Goal: Task Accomplishment & Management: Use online tool/utility

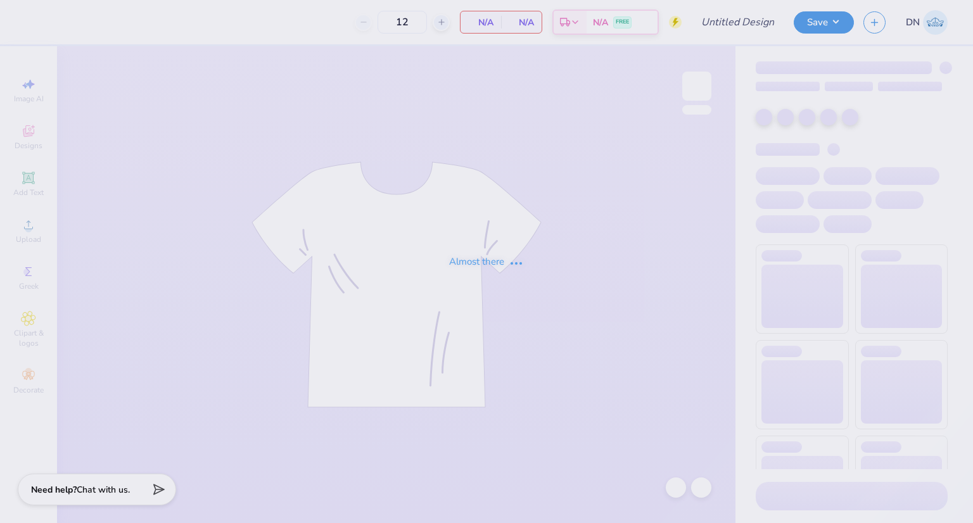
type input "Fall Rush 25 BTP T-Shirts"
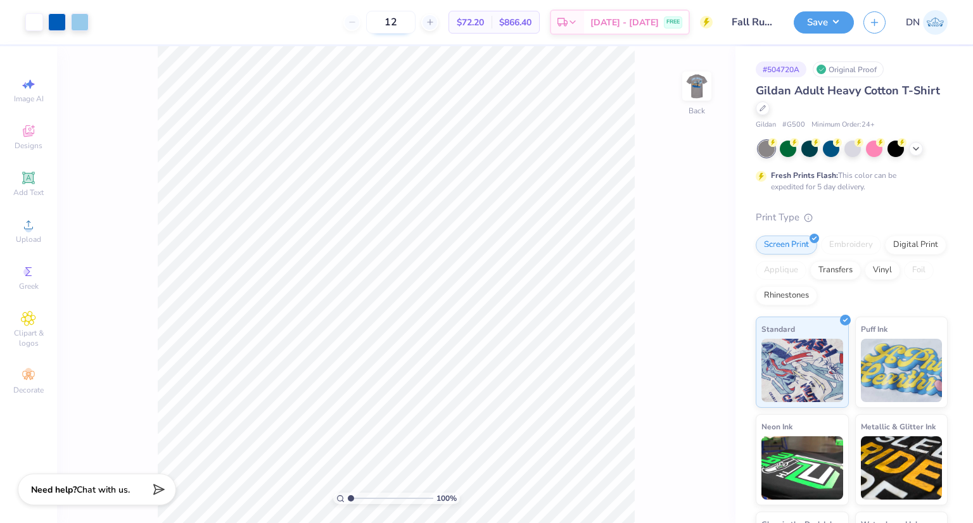
click at [416, 23] on input "12" at bounding box center [390, 22] width 49 height 23
type input "1"
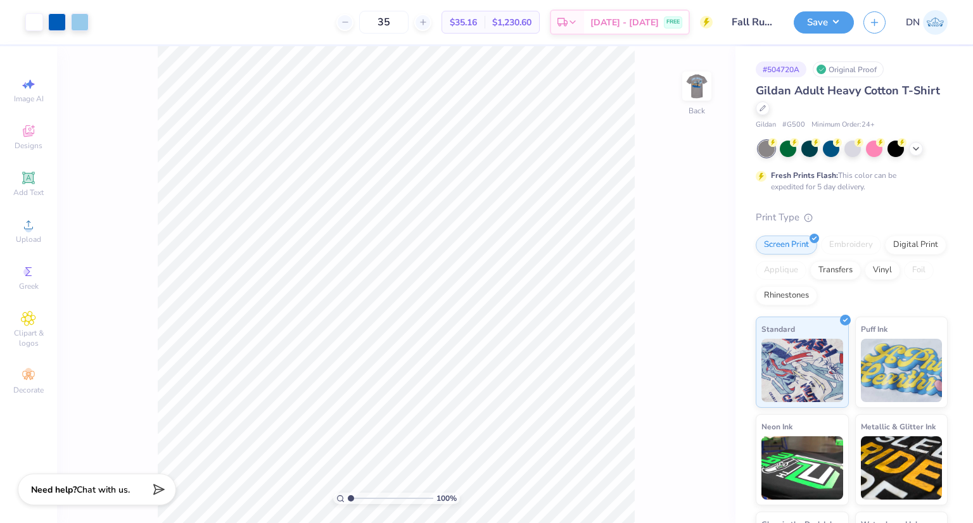
type input "35"
click at [278, 22] on div "35 $35.16 Per Item $1,230.60 Total Est. Delivery [DATE] - [DATE] FREE" at bounding box center [405, 22] width 615 height 44
click at [695, 96] on img at bounding box center [697, 86] width 51 height 51
click at [79, 23] on div at bounding box center [80, 21] width 18 height 18
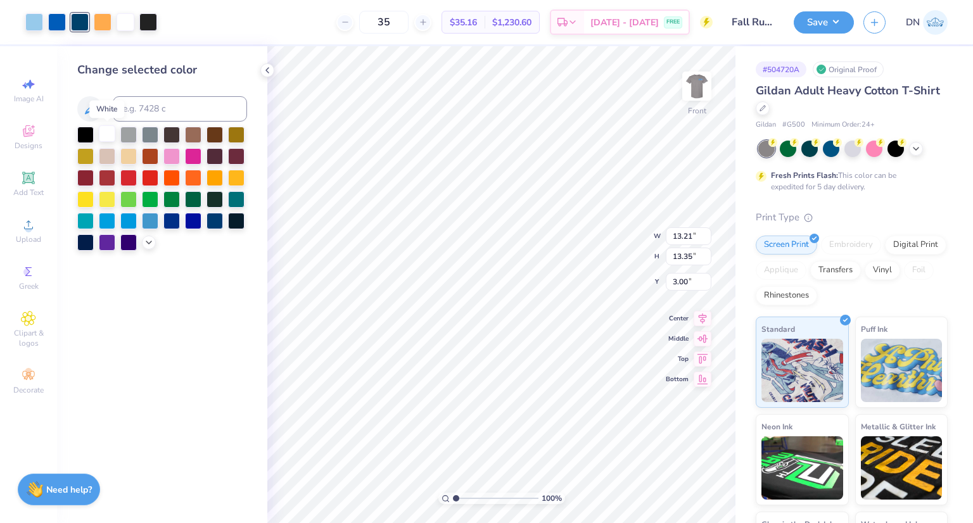
click at [106, 136] on div at bounding box center [107, 133] width 16 height 16
click at [99, 21] on div at bounding box center [103, 21] width 18 height 18
click at [183, 110] on input at bounding box center [180, 108] width 134 height 25
type input "291"
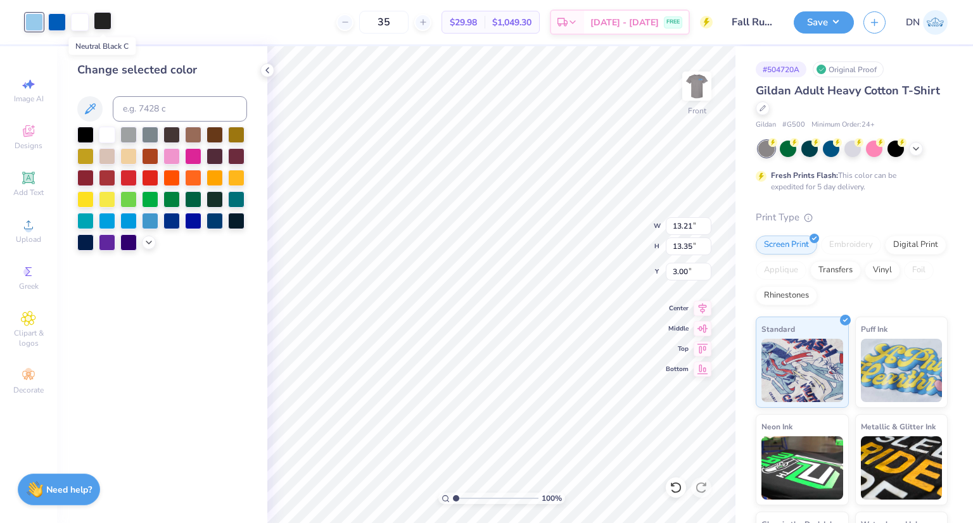
click at [105, 23] on div at bounding box center [103, 21] width 18 height 18
click at [186, 110] on input at bounding box center [180, 108] width 134 height 25
type input "300"
click at [168, 85] on div "Change selected color" at bounding box center [162, 155] width 170 height 189
click at [209, 338] on div "Change selected color" at bounding box center [162, 284] width 210 height 477
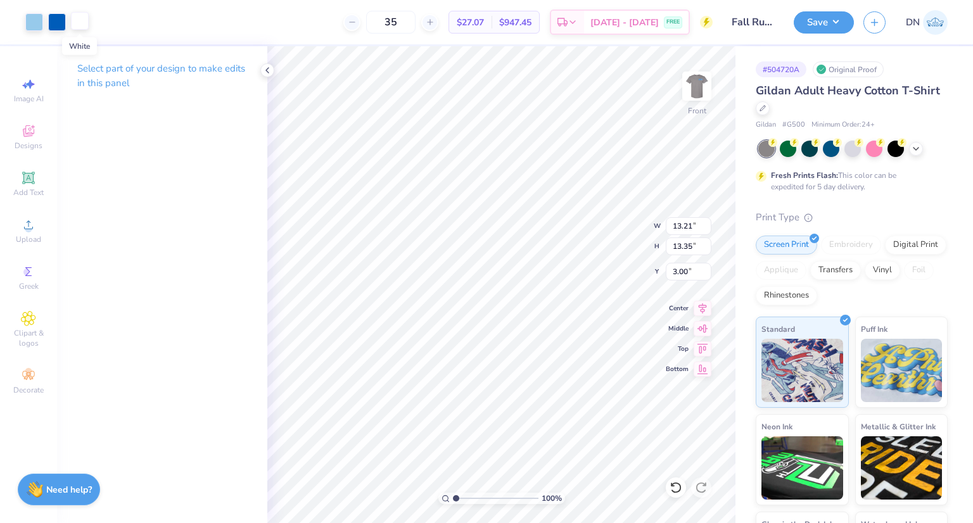
click at [79, 22] on div at bounding box center [80, 21] width 18 height 18
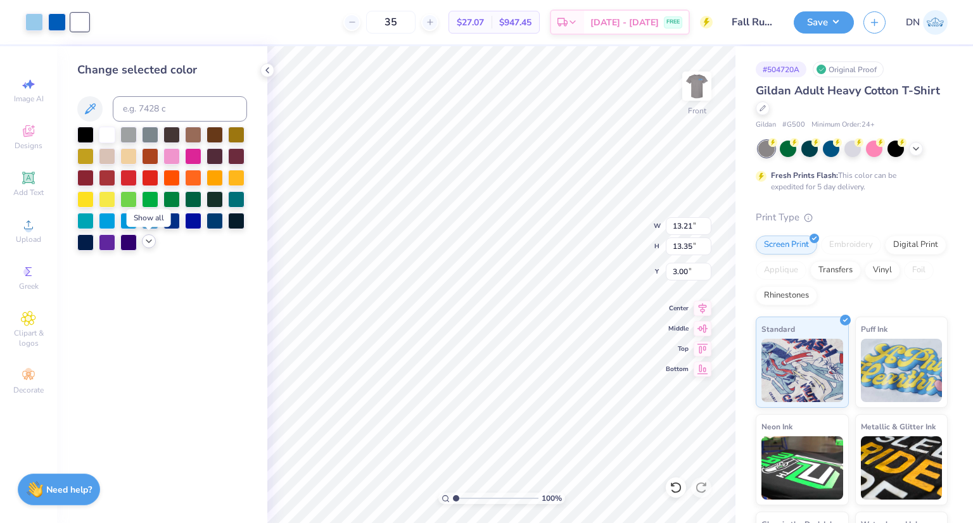
click at [149, 243] on polyline at bounding box center [148, 241] width 5 height 3
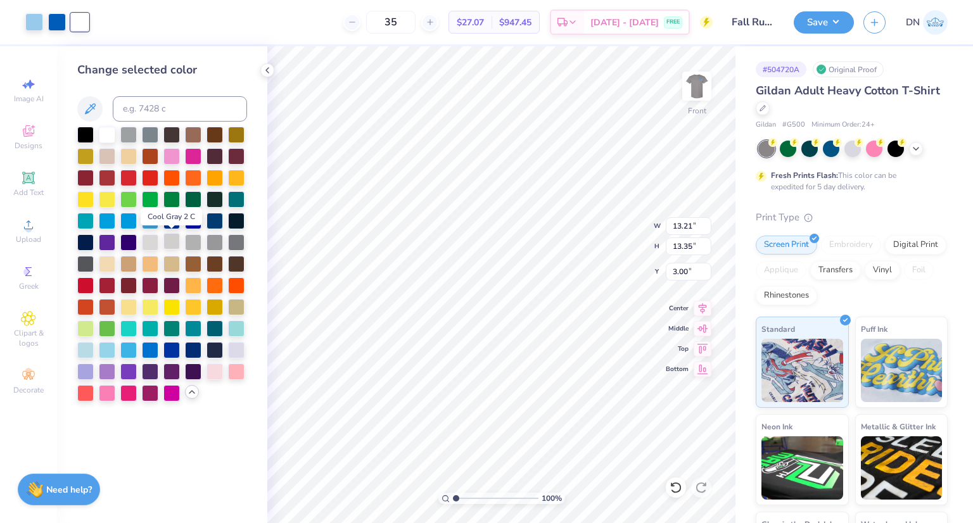
click at [179, 241] on div at bounding box center [172, 241] width 16 height 16
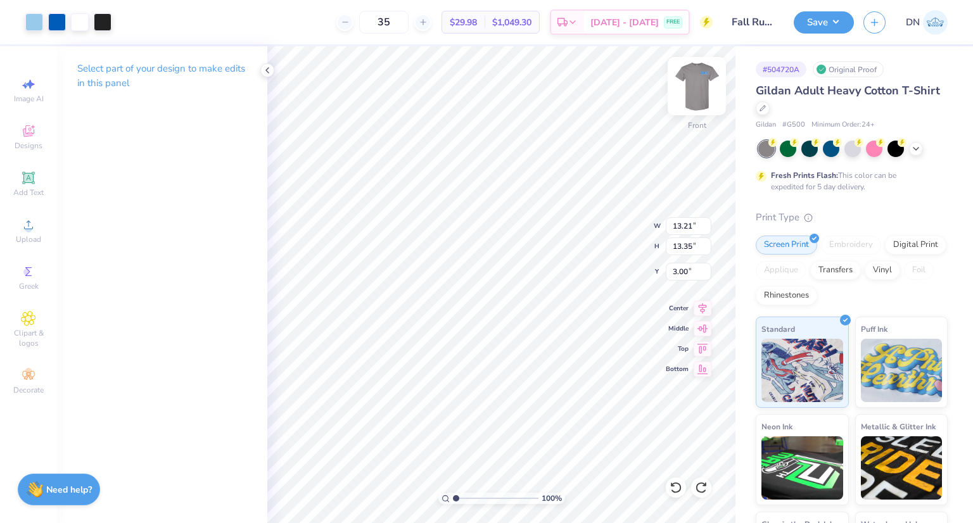
click at [710, 88] on img at bounding box center [697, 86] width 51 height 51
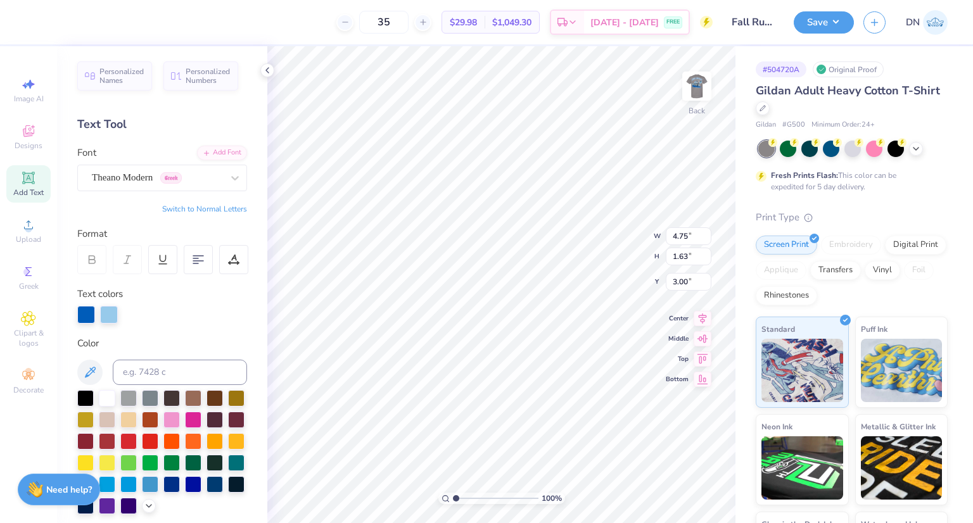
scroll to position [14, 0]
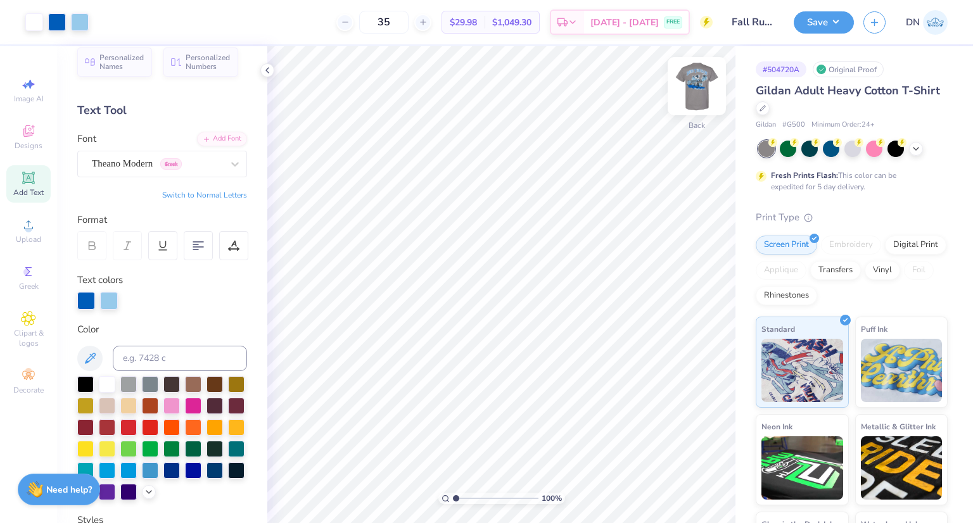
click at [699, 87] on img at bounding box center [697, 86] width 51 height 51
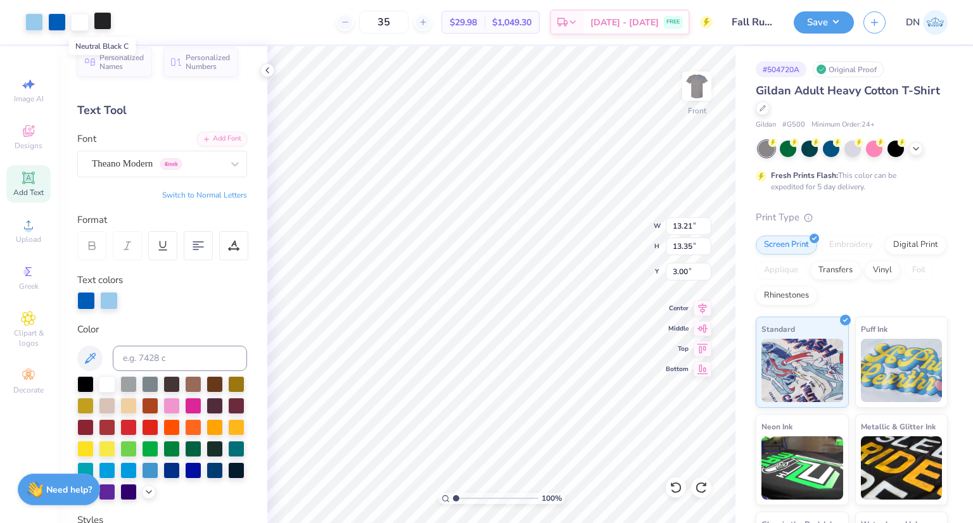
click at [101, 23] on div at bounding box center [103, 21] width 18 height 18
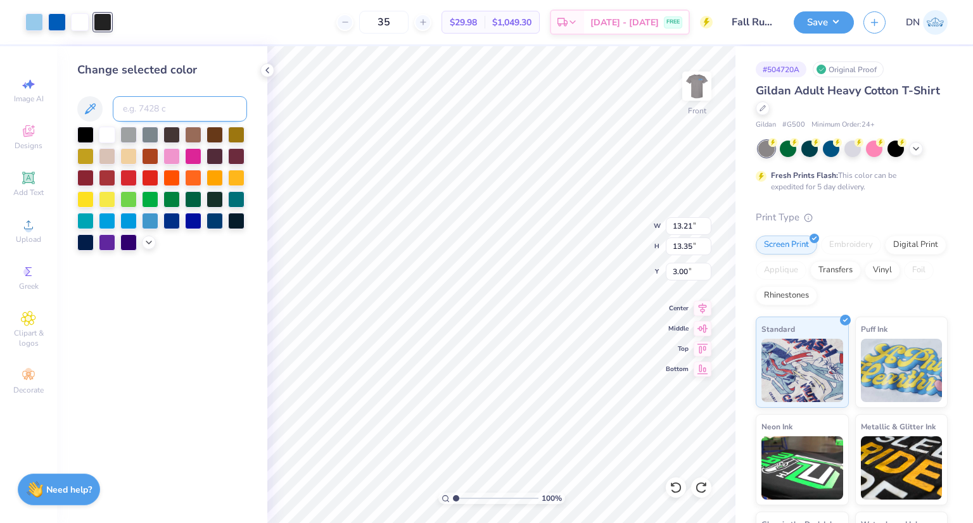
click at [158, 101] on input at bounding box center [180, 108] width 134 height 25
type input "291"
click at [212, 308] on div "Change selected color" at bounding box center [162, 284] width 210 height 477
click at [165, 110] on input at bounding box center [180, 108] width 134 height 25
click at [106, 132] on div at bounding box center [107, 133] width 16 height 16
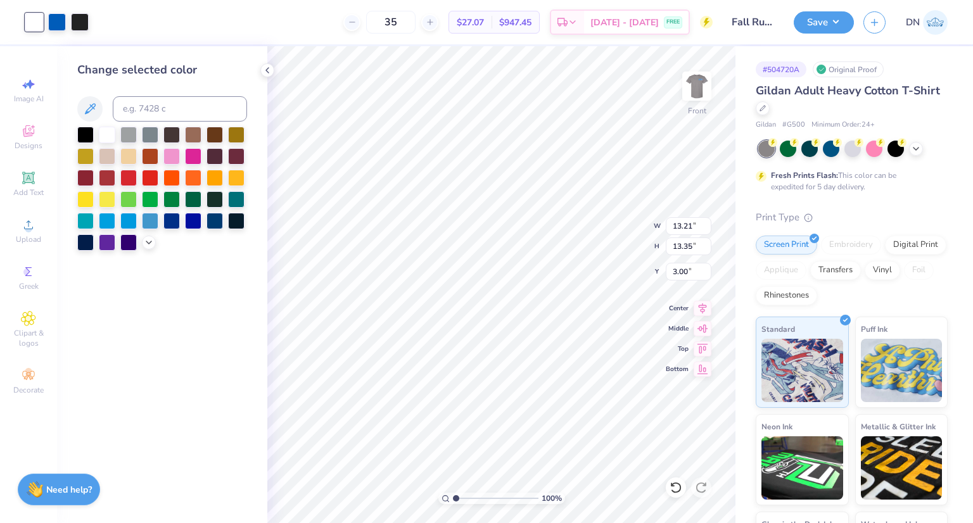
click at [203, 335] on div "Change selected color" at bounding box center [162, 284] width 210 height 477
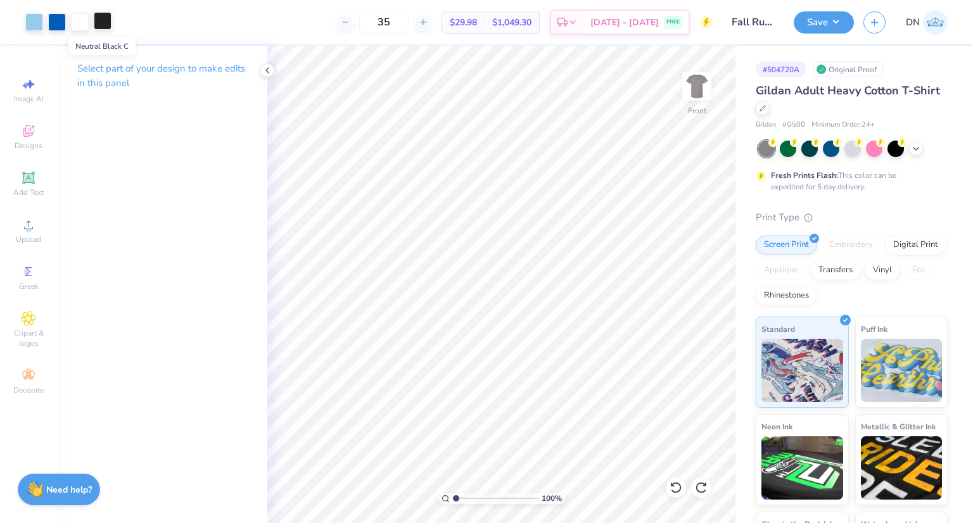
click at [105, 23] on div at bounding box center [103, 21] width 18 height 18
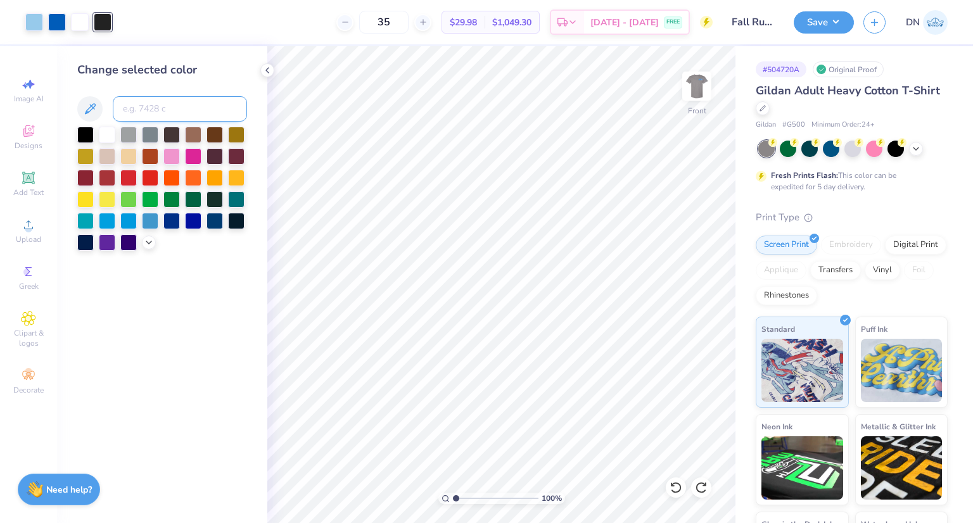
click at [176, 99] on input at bounding box center [180, 108] width 134 height 25
type input "300"
click at [229, 295] on div "Change selected color" at bounding box center [162, 284] width 210 height 477
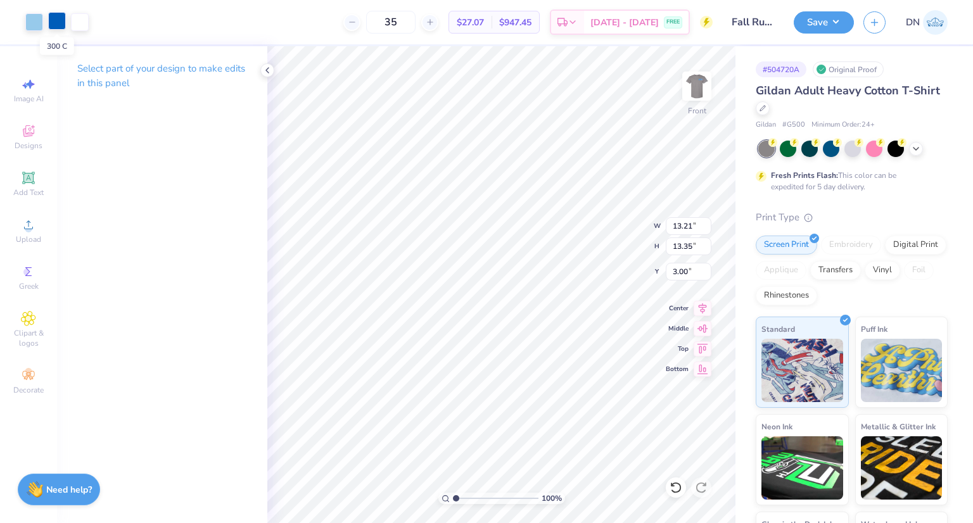
click at [56, 21] on div at bounding box center [57, 21] width 18 height 18
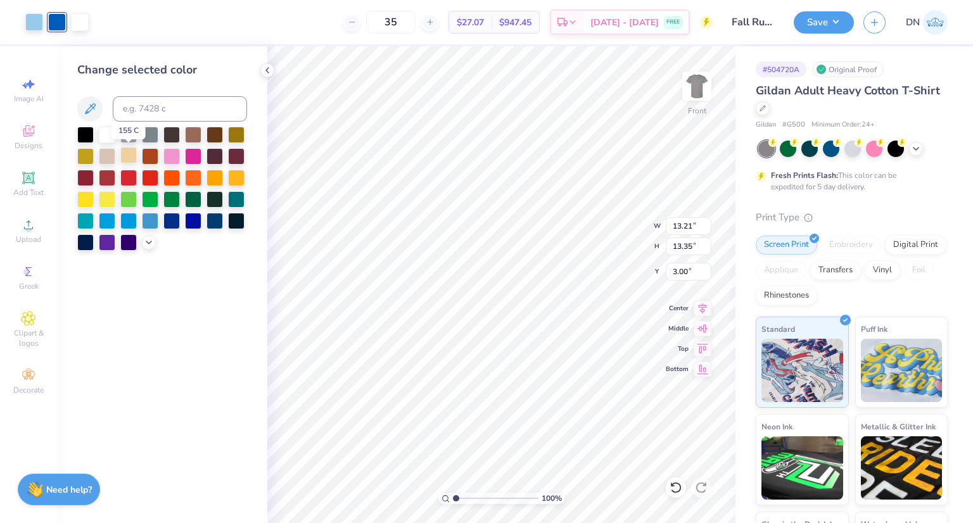
click at [124, 157] on div at bounding box center [128, 155] width 16 height 16
click at [34, 16] on div at bounding box center [34, 21] width 18 height 18
click at [159, 111] on input at bounding box center [180, 108] width 134 height 25
type input "300"
click at [60, 24] on div at bounding box center [57, 21] width 18 height 18
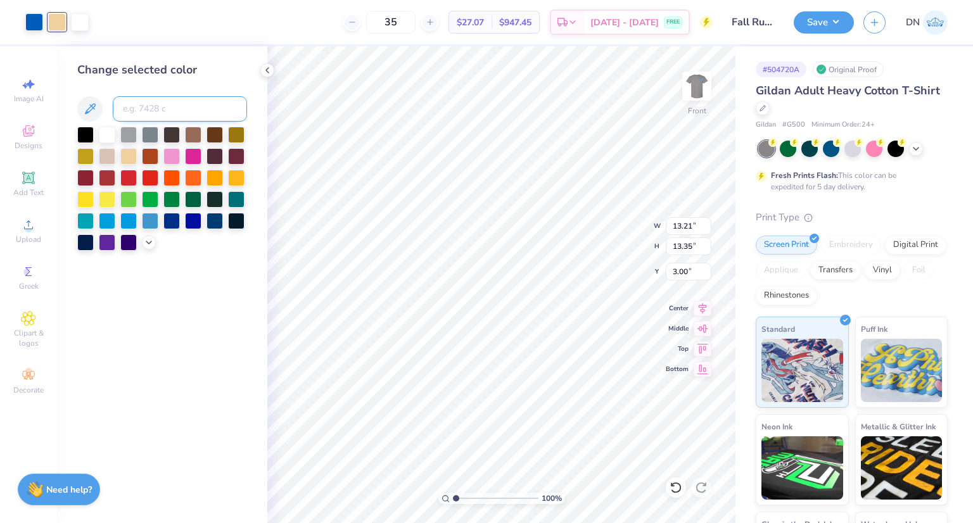
click at [170, 107] on input at bounding box center [180, 108] width 134 height 25
type input "291"
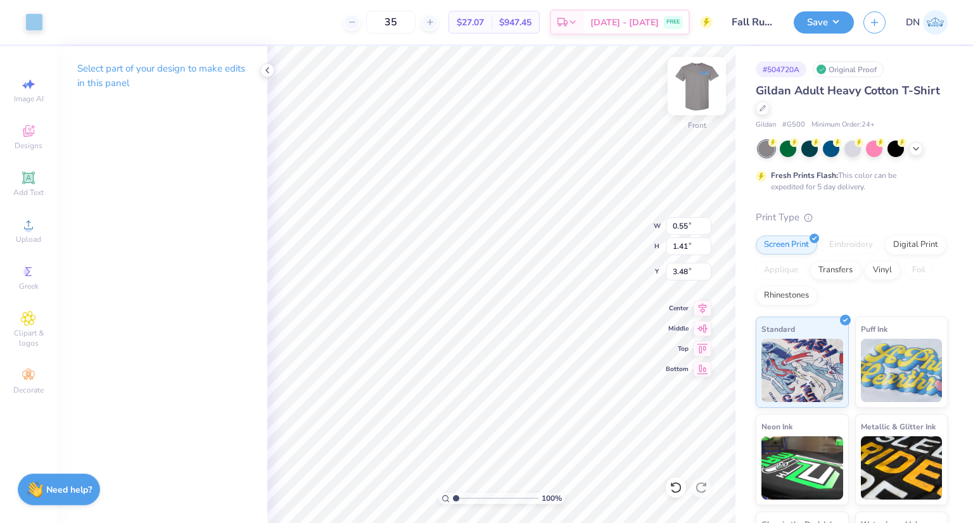
type input "4.43"
type input "0.36"
type input "10.52"
click at [53, 18] on div at bounding box center [57, 21] width 18 height 18
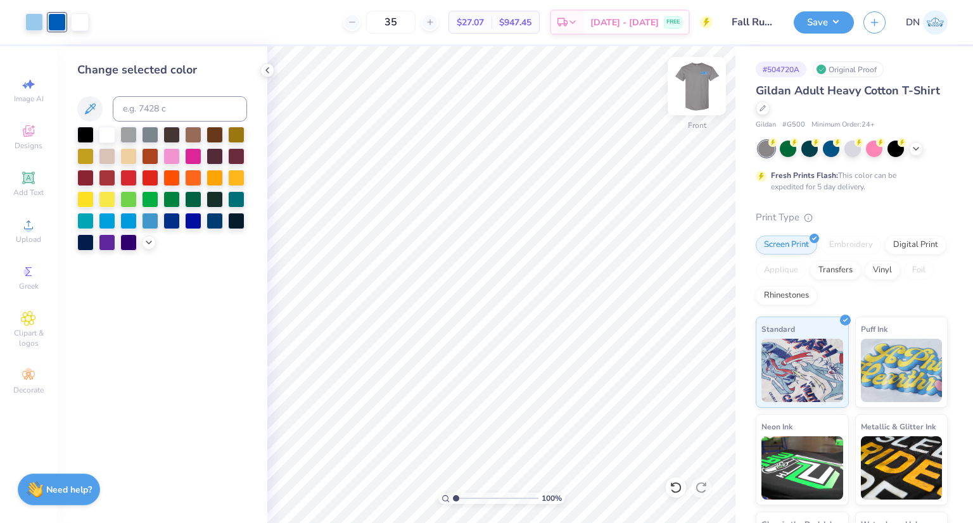
click at [697, 85] on img at bounding box center [697, 86] width 51 height 51
click at [696, 85] on img at bounding box center [697, 86] width 51 height 51
click at [840, 31] on button "Save" at bounding box center [824, 21] width 60 height 22
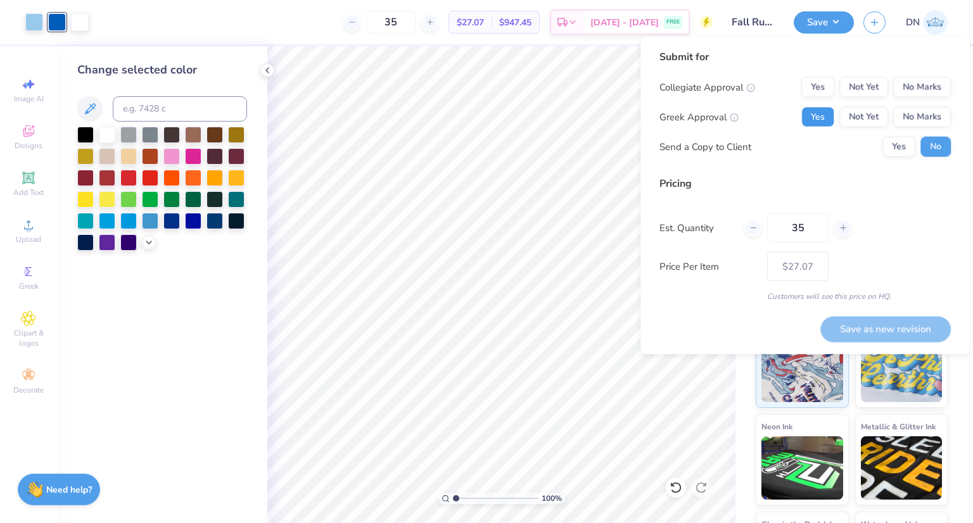
click at [831, 114] on button "Yes" at bounding box center [818, 117] width 33 height 20
click at [918, 89] on button "No Marks" at bounding box center [923, 87] width 58 height 20
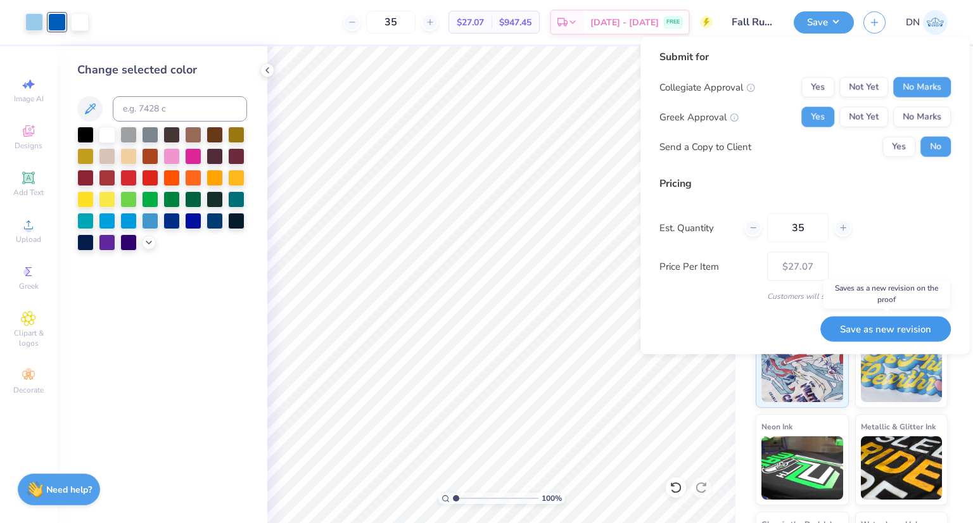
click at [902, 331] on button "Save as new revision" at bounding box center [886, 328] width 131 height 25
type input "$27.07"
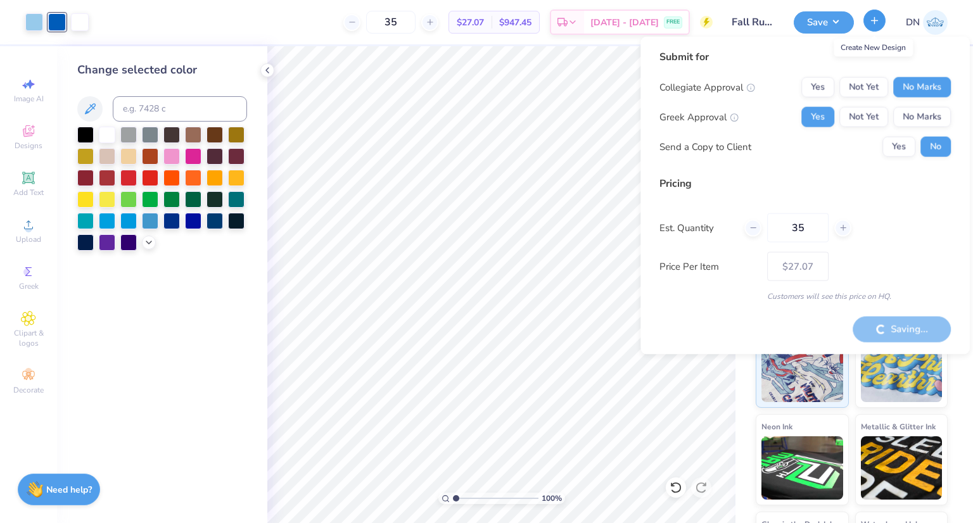
click at [873, 24] on icon "button" at bounding box center [874, 20] width 11 height 11
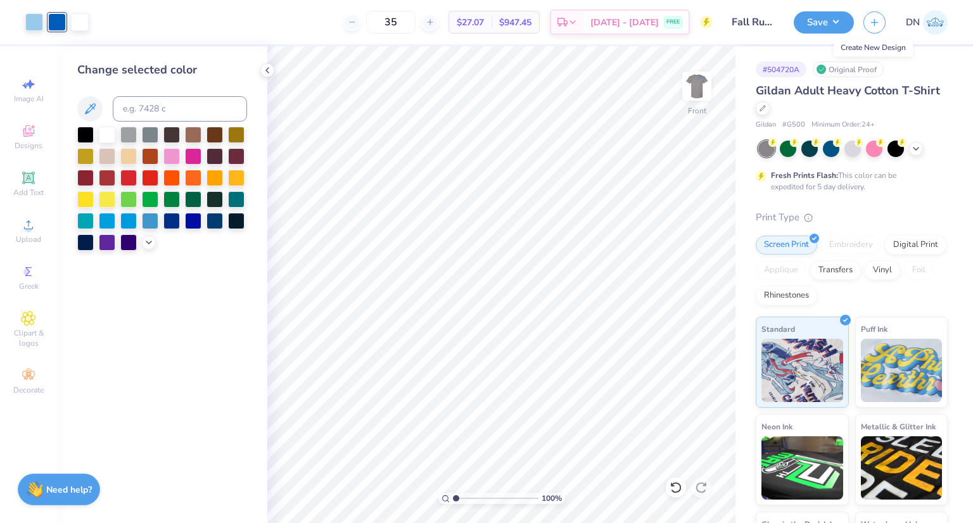
drag, startPoint x: 868, startPoint y: 23, endPoint x: 824, endPoint y: 124, distance: 109.0
click at [868, 23] on button "button" at bounding box center [875, 22] width 22 height 22
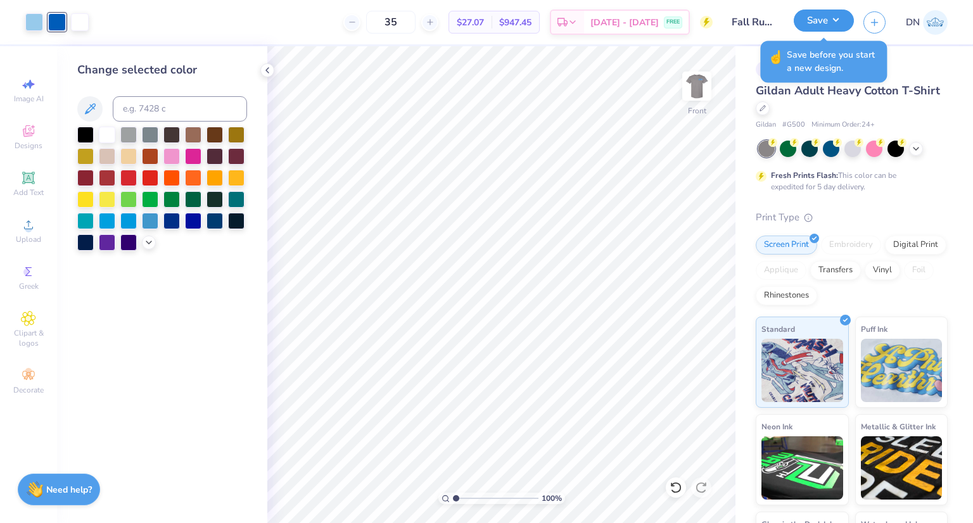
click at [829, 23] on button "Save" at bounding box center [824, 21] width 60 height 22
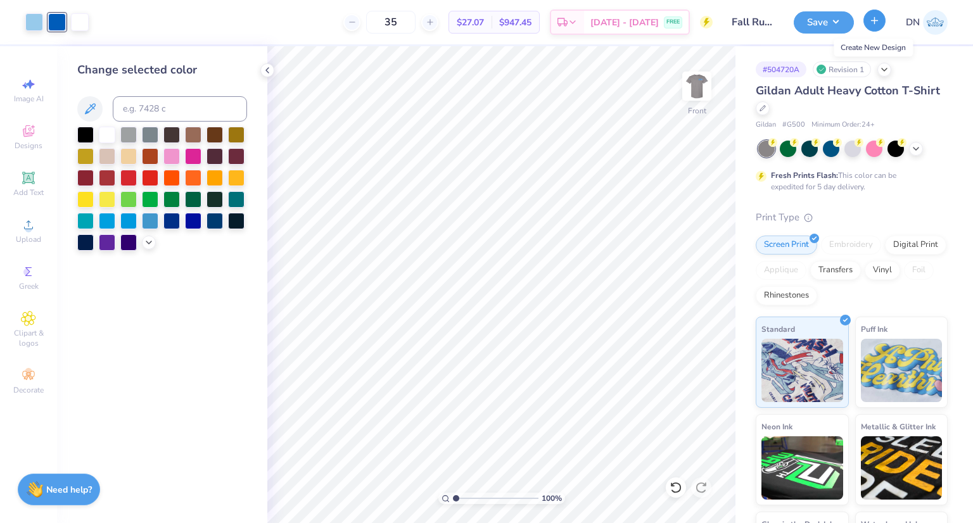
click at [876, 18] on icon "button" at bounding box center [874, 20] width 11 height 11
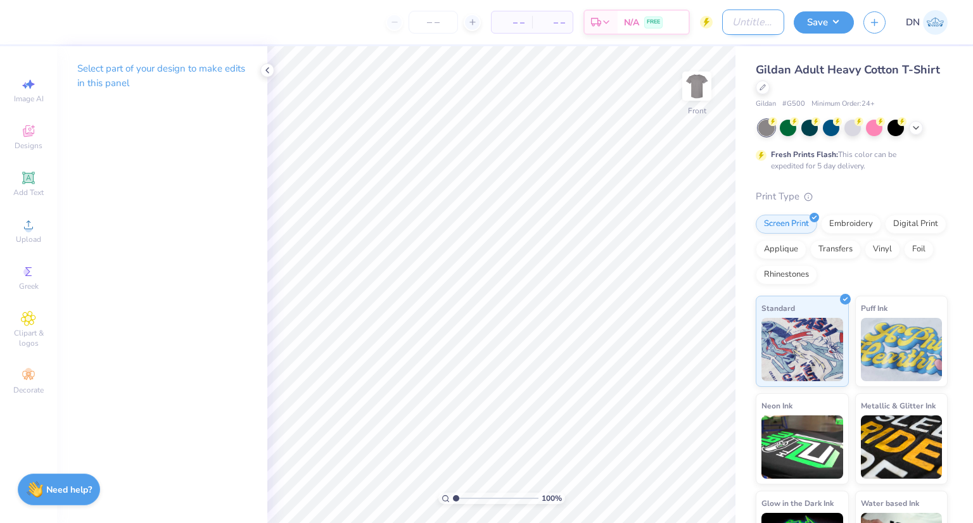
click at [733, 18] on input "Design Title" at bounding box center [753, 22] width 62 height 25
click at [760, 25] on input "BXO Fall 25 Rush Shirts" at bounding box center [753, 22] width 62 height 25
type input "BXO Fall 25 Rush Shirts Rev 2"
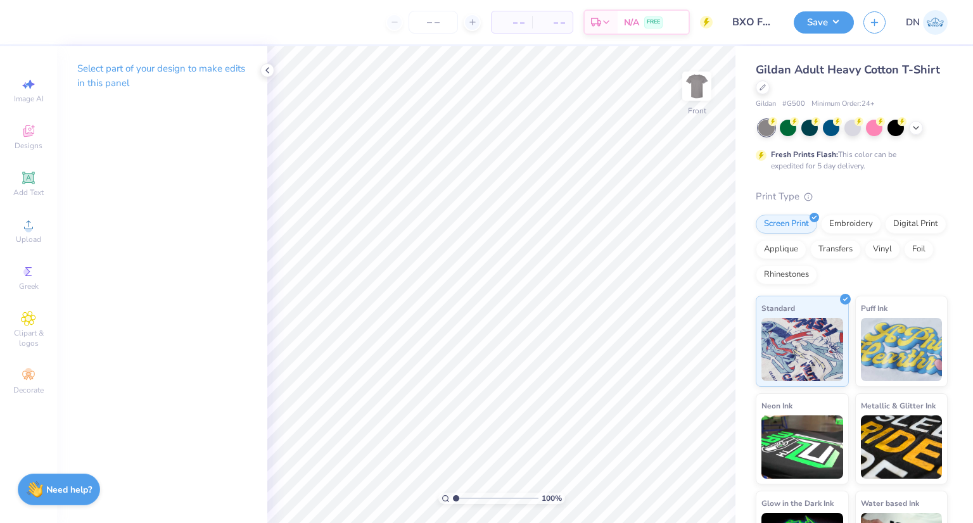
click at [783, 48] on div "Gildan Adult Heavy Cotton T-Shirt Gildan # G500 Minimum Order: 24 + Fresh Print…" at bounding box center [855, 314] width 238 height 536
click at [695, 90] on img at bounding box center [697, 86] width 51 height 51
click at [145, 69] on p "Select part of your design to make edits in this panel" at bounding box center [162, 75] width 170 height 29
click at [30, 131] on icon at bounding box center [28, 131] width 15 height 15
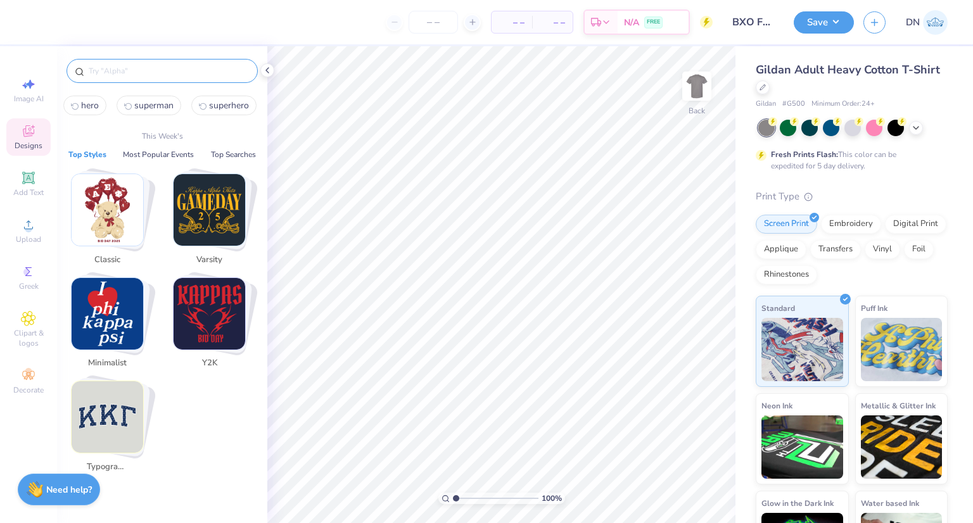
click at [127, 68] on input "text" at bounding box center [168, 71] width 162 height 13
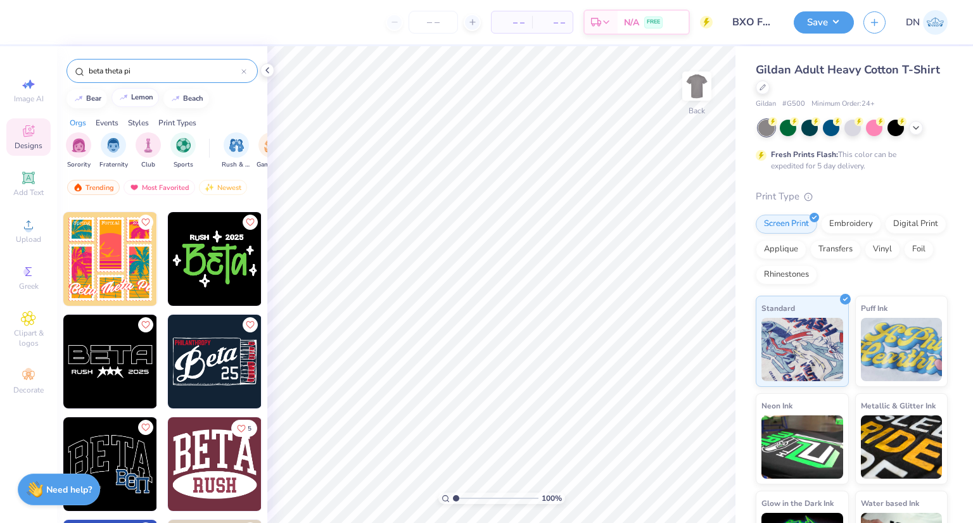
scroll to position [871, 0]
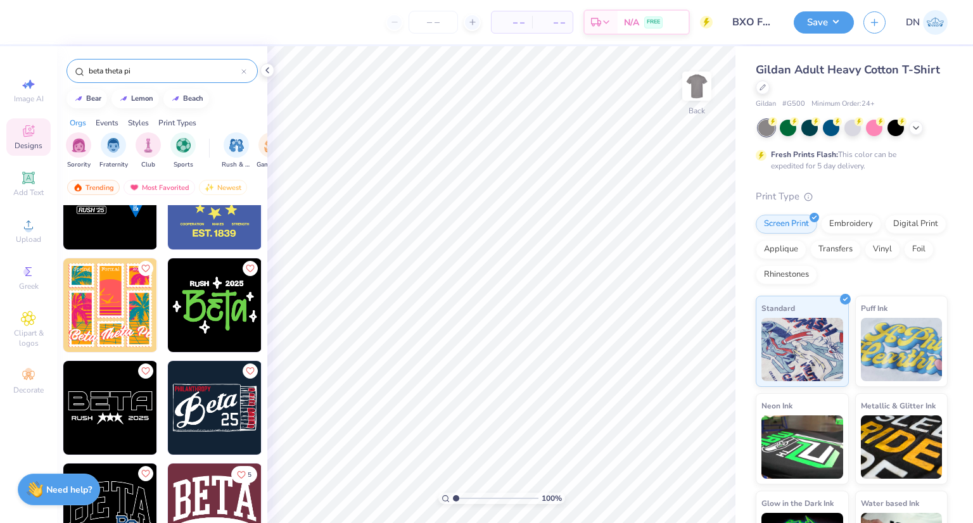
click at [143, 75] on input "beta theta pi" at bounding box center [164, 71] width 154 height 13
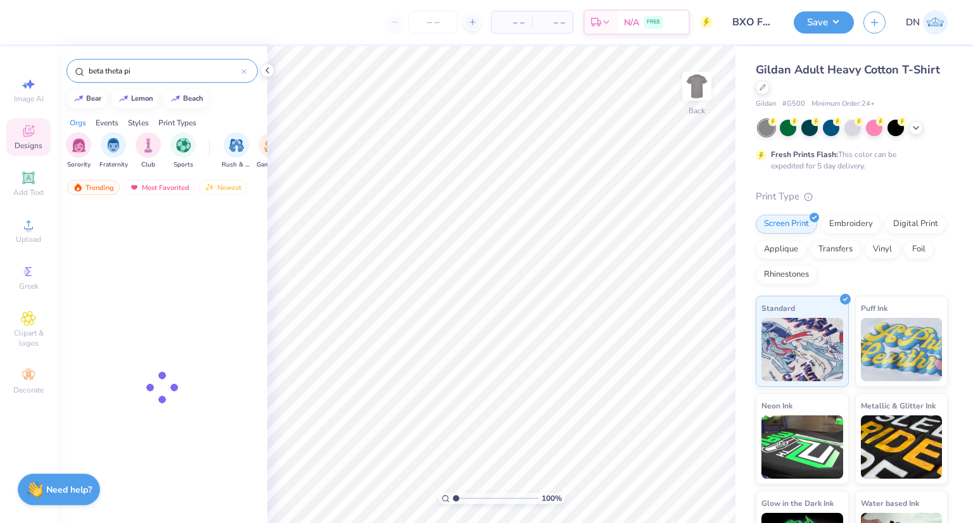
click at [143, 75] on input "beta theta pi" at bounding box center [164, 71] width 154 height 13
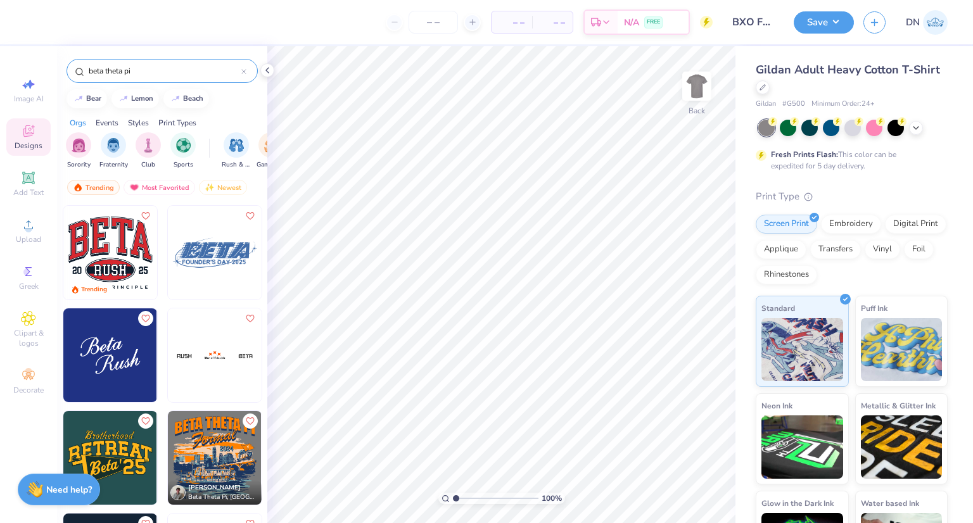
click at [143, 75] on input "beta theta pi" at bounding box center [164, 71] width 154 height 13
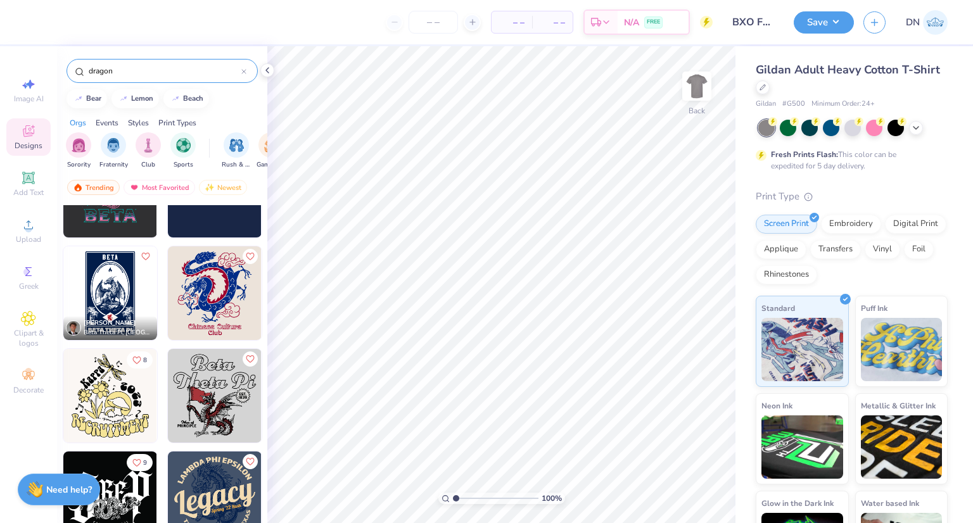
scroll to position [93, 0]
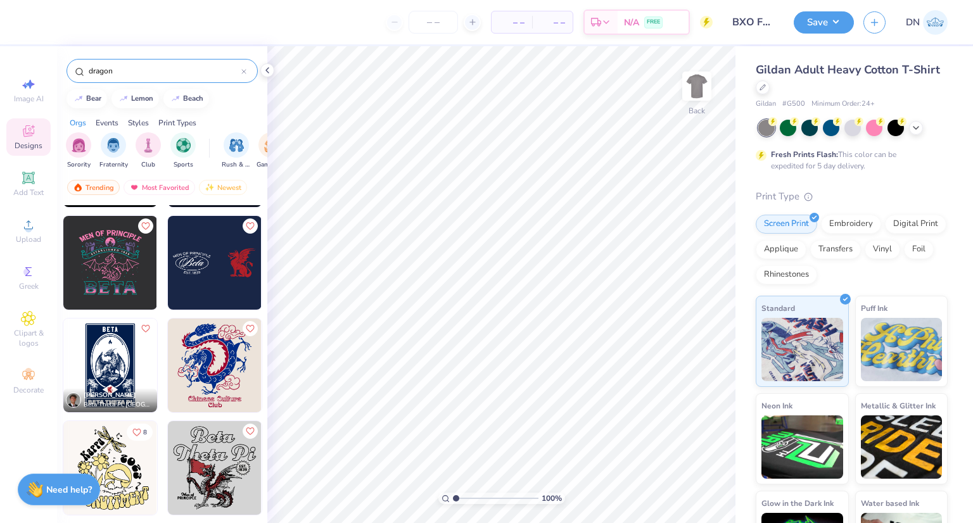
type input "dragon"
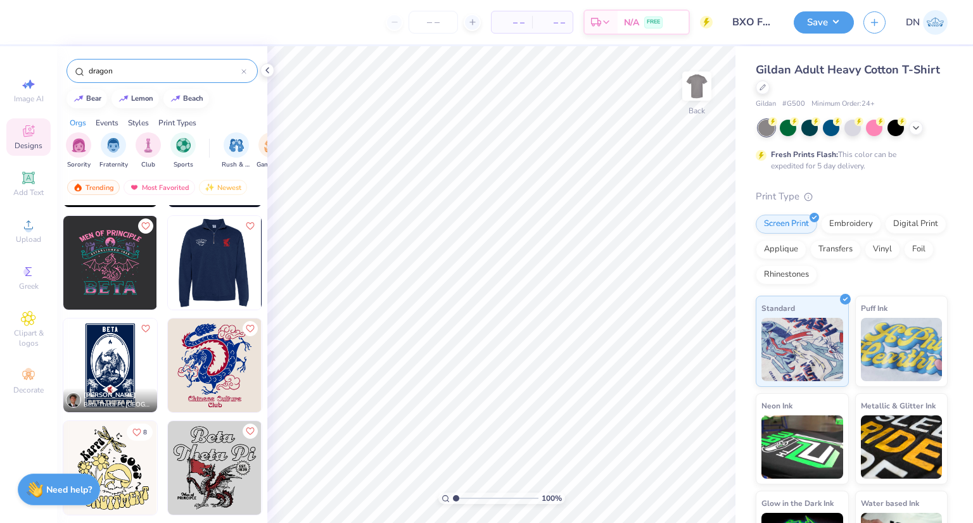
click at [168, 266] on img at bounding box center [121, 263] width 94 height 94
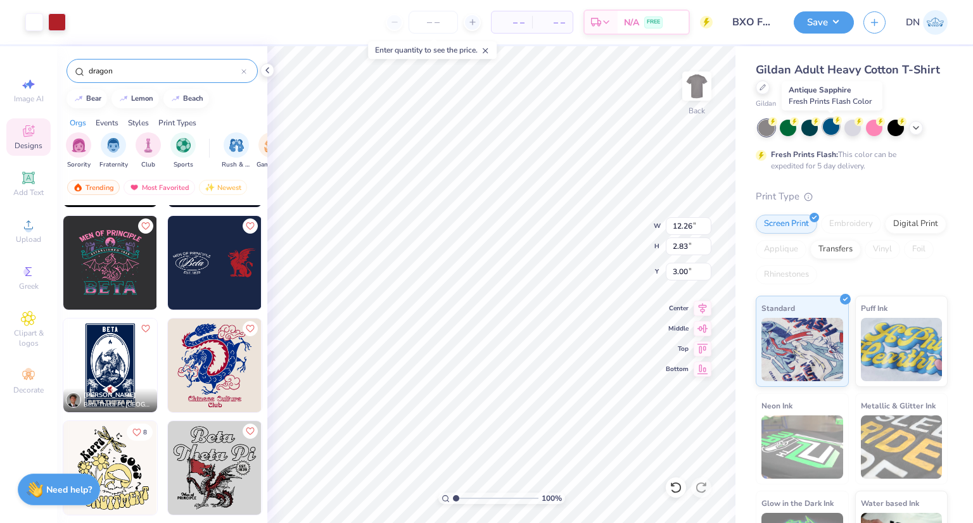
click at [828, 129] on div at bounding box center [831, 127] width 16 height 16
click at [920, 127] on icon at bounding box center [916, 127] width 10 height 10
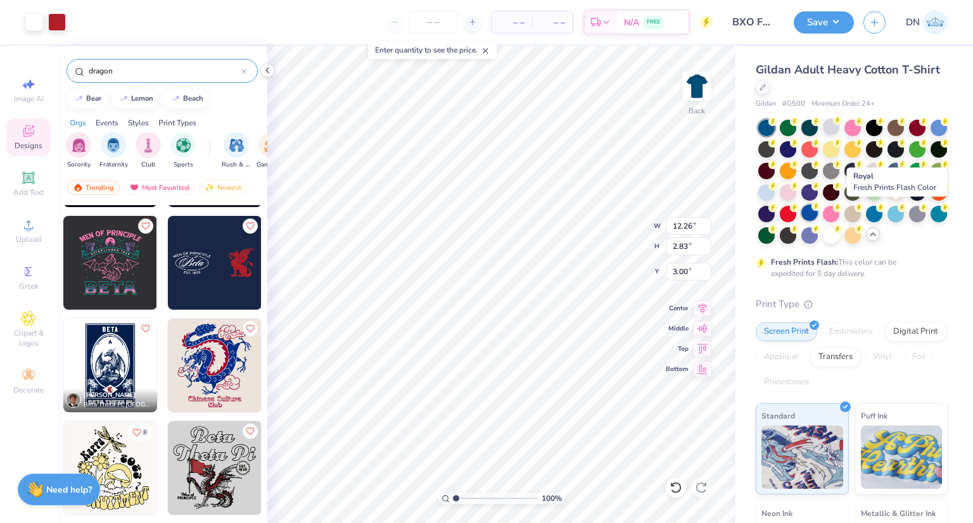
click at [818, 219] on div at bounding box center [810, 213] width 16 height 16
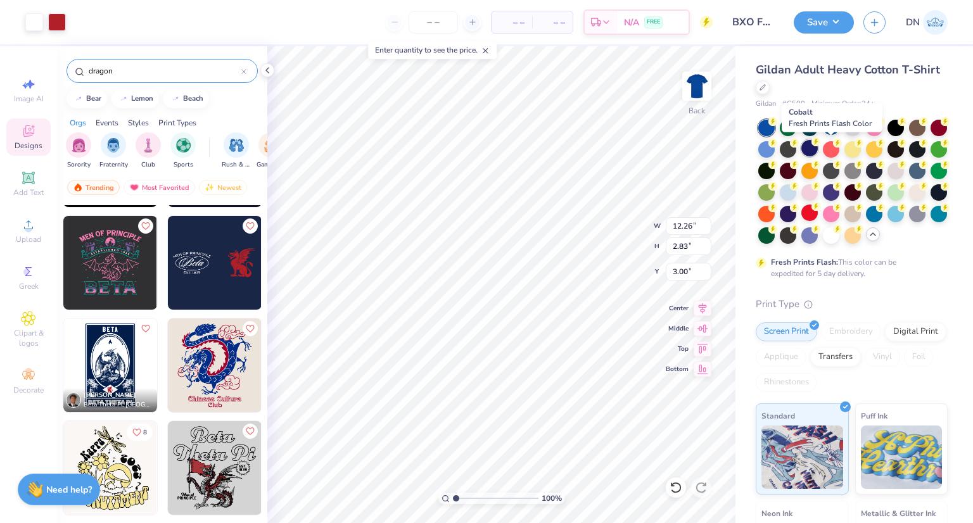
click at [818, 151] on div at bounding box center [810, 148] width 16 height 16
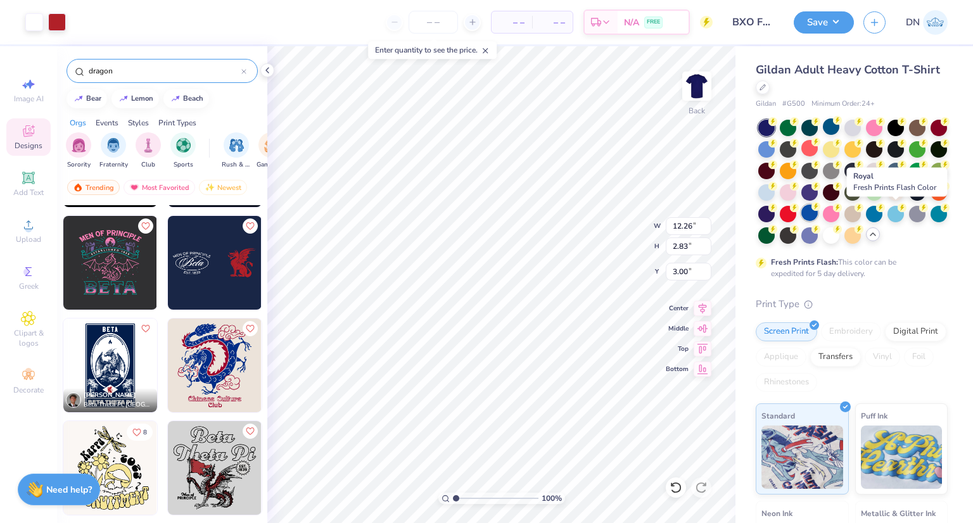
click at [818, 218] on div at bounding box center [810, 213] width 16 height 16
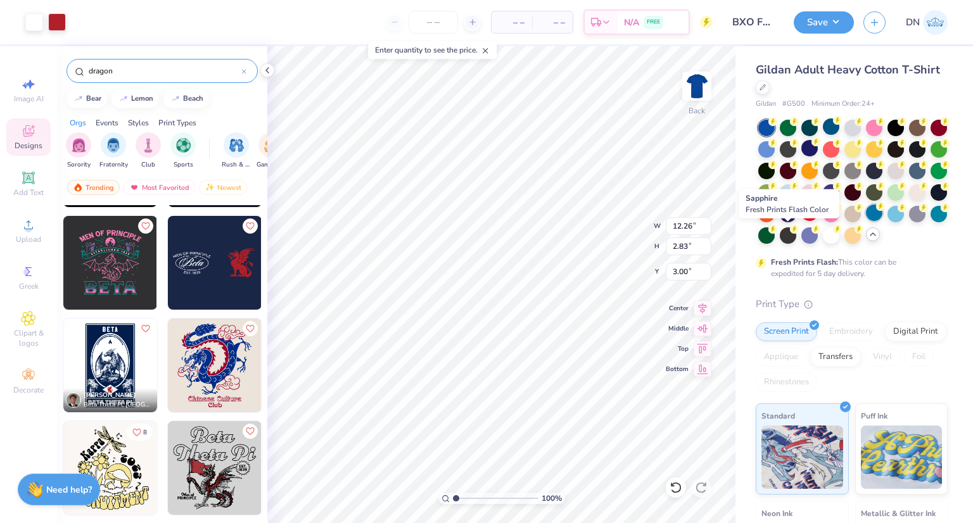
click at [866, 221] on div at bounding box center [874, 213] width 16 height 16
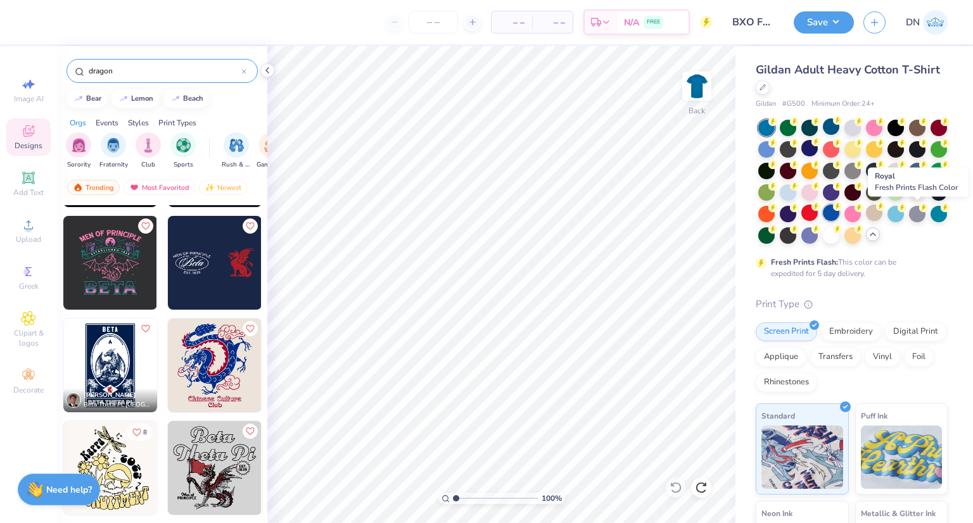
click at [840, 212] on div at bounding box center [831, 213] width 16 height 16
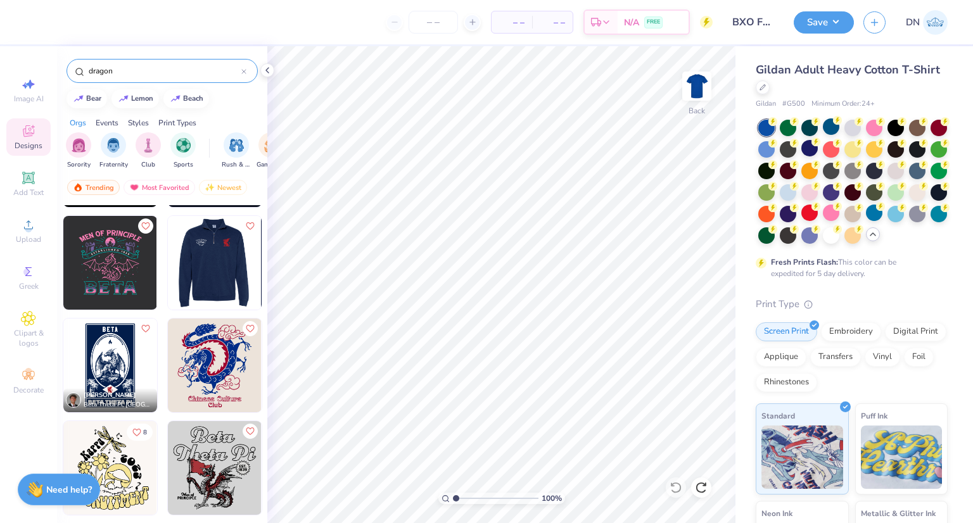
click at [168, 276] on img at bounding box center [121, 263] width 94 height 94
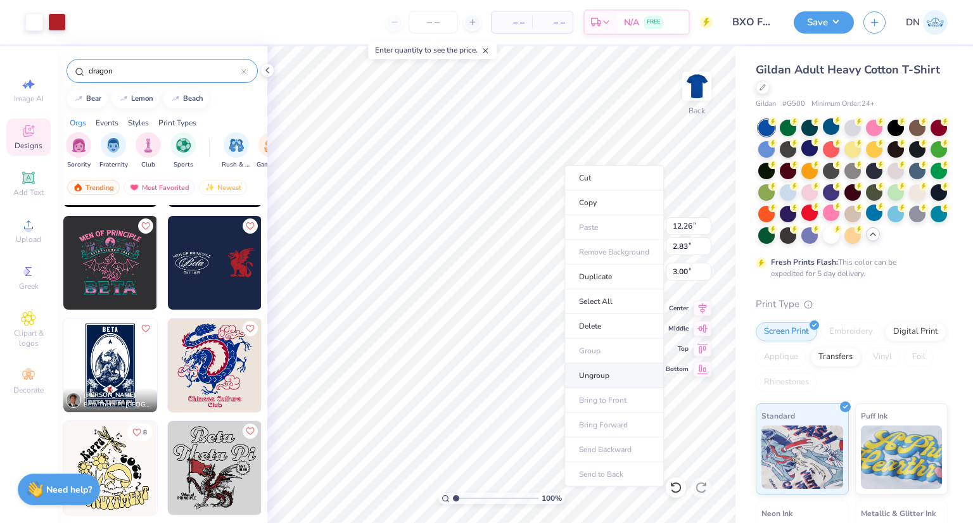
click at [599, 371] on li "Ungroup" at bounding box center [614, 376] width 99 height 25
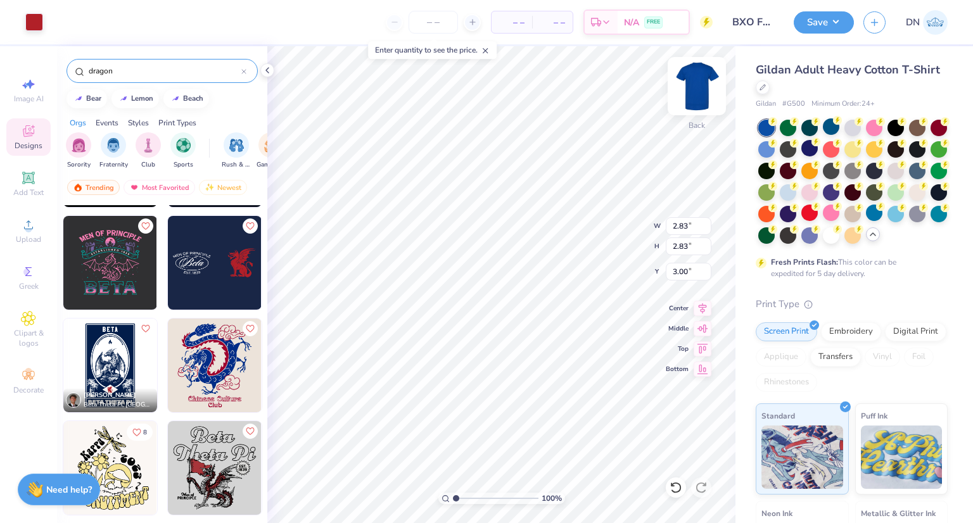
click at [704, 89] on img at bounding box center [697, 86] width 51 height 51
click at [700, 86] on img at bounding box center [697, 86] width 51 height 51
click at [431, 17] on input "number" at bounding box center [433, 22] width 49 height 23
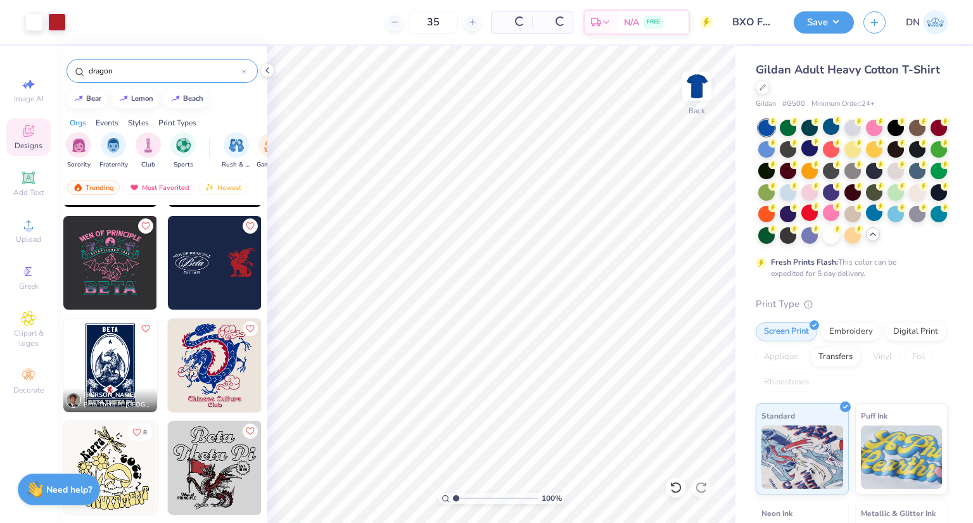
type input "35"
click at [316, 29] on div "35 Per Item Total Est. Delivery N/A FREE" at bounding box center [394, 22] width 638 height 44
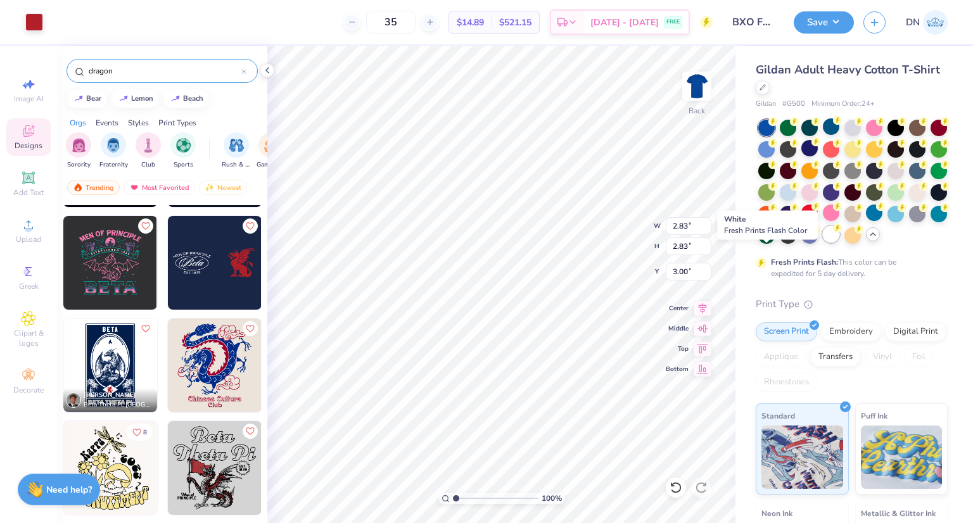
click at [823, 243] on div at bounding box center [831, 234] width 16 height 16
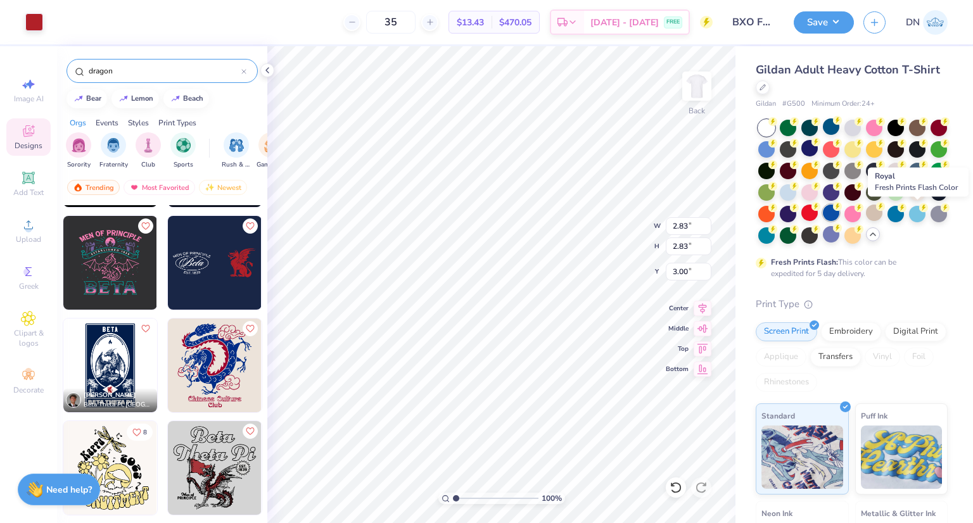
click at [840, 211] on div at bounding box center [831, 213] width 16 height 16
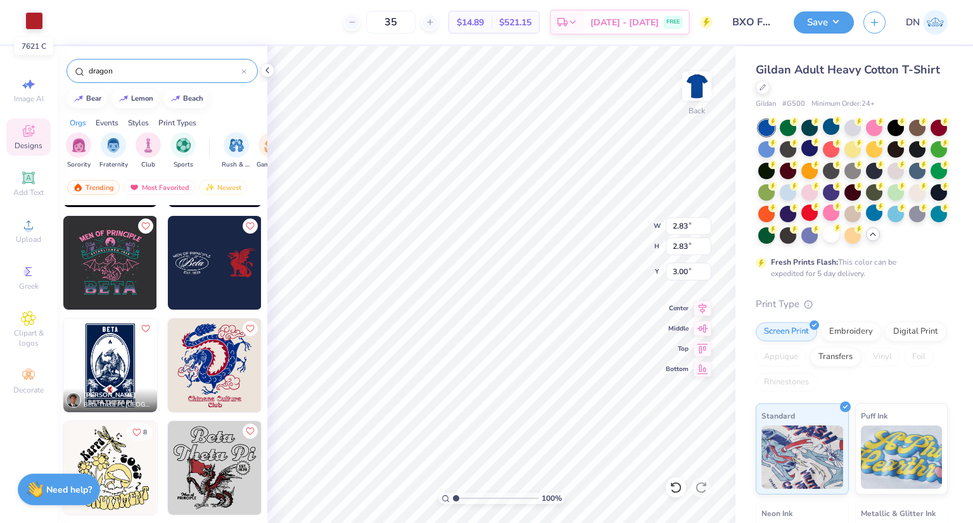
click at [29, 18] on div at bounding box center [34, 21] width 18 height 18
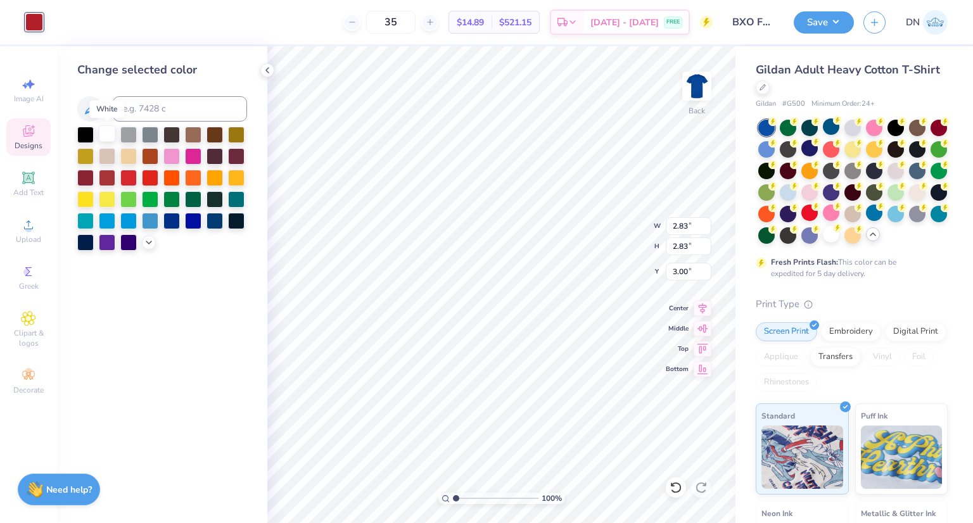
click at [105, 139] on div at bounding box center [107, 133] width 16 height 16
type input "2.46"
type input "1.05"
type input "3.78"
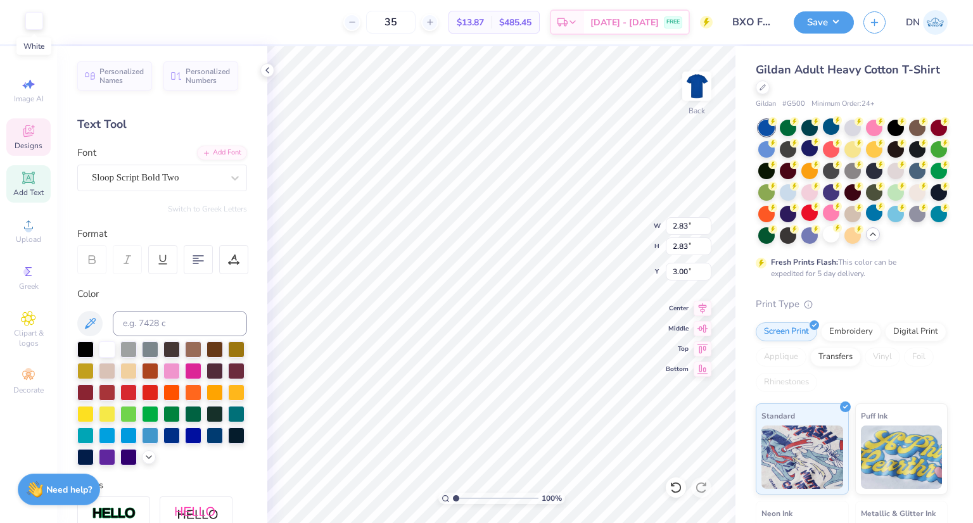
click at [35, 21] on div at bounding box center [34, 21] width 18 height 18
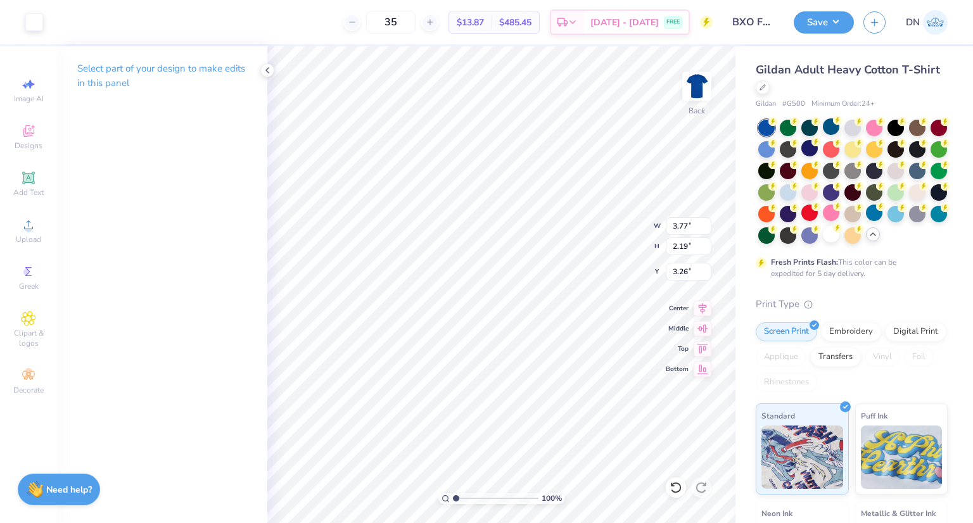
type input "5.24"
type input "3.04"
type input "4.41"
type input "2.56"
type input "3.00"
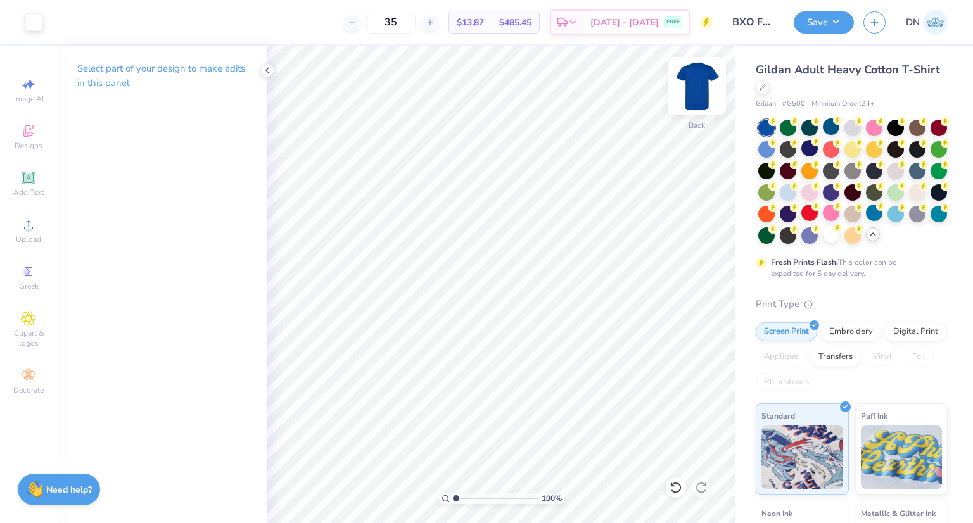
click at [688, 87] on img at bounding box center [697, 86] width 51 height 51
type input "5.91"
type input "5.90"
type input "3.50"
click at [696, 84] on img at bounding box center [697, 86] width 51 height 51
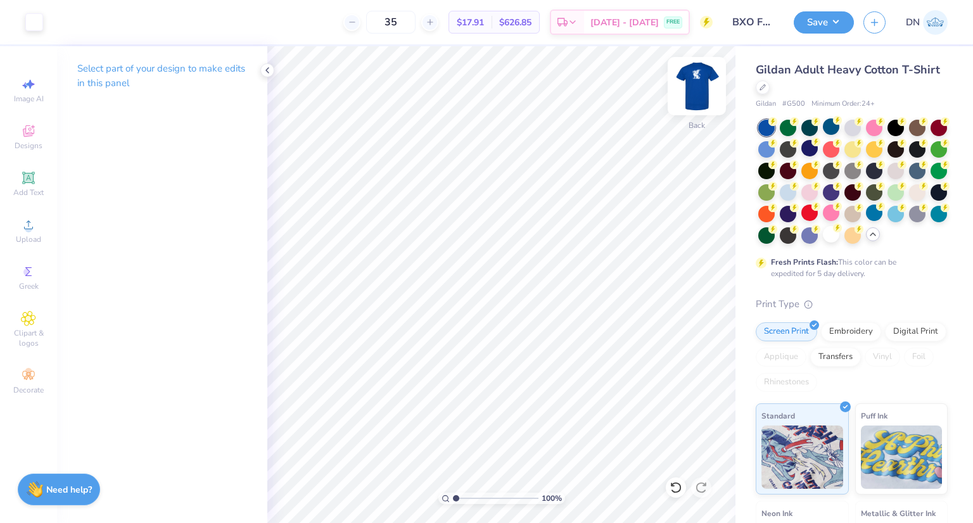
click at [700, 87] on img at bounding box center [697, 86] width 51 height 51
click at [695, 80] on img at bounding box center [697, 86] width 51 height 51
click at [840, 22] on button "Save" at bounding box center [824, 21] width 60 height 22
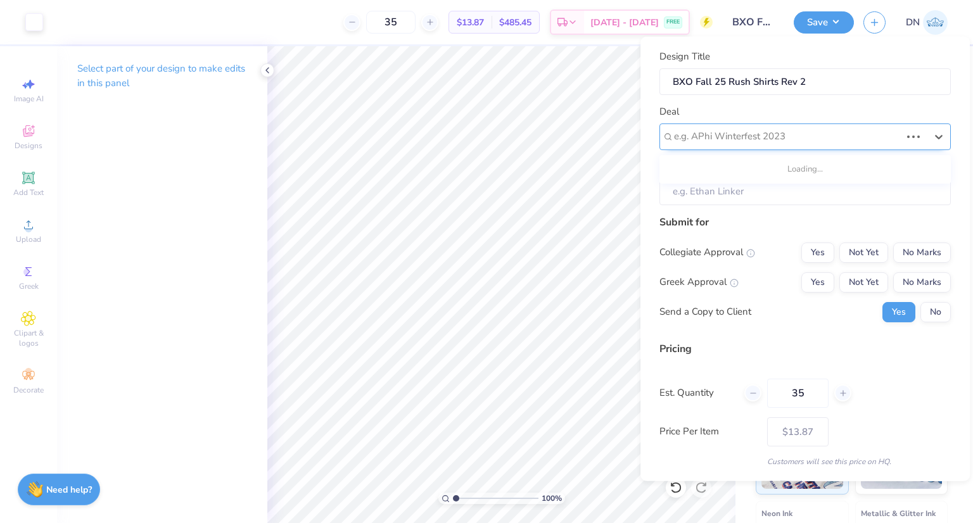
click at [791, 145] on div "e.g. APhi Winterfest 2023" at bounding box center [787, 137] width 229 height 20
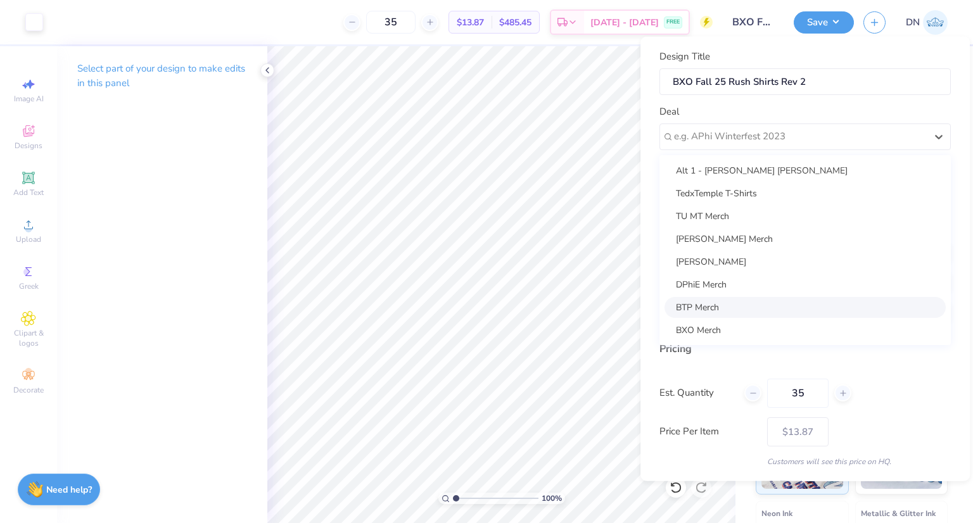
click at [747, 309] on div "BTP Merch" at bounding box center [805, 307] width 281 height 21
type input "[PERSON_NAME]"
type input "$16.45"
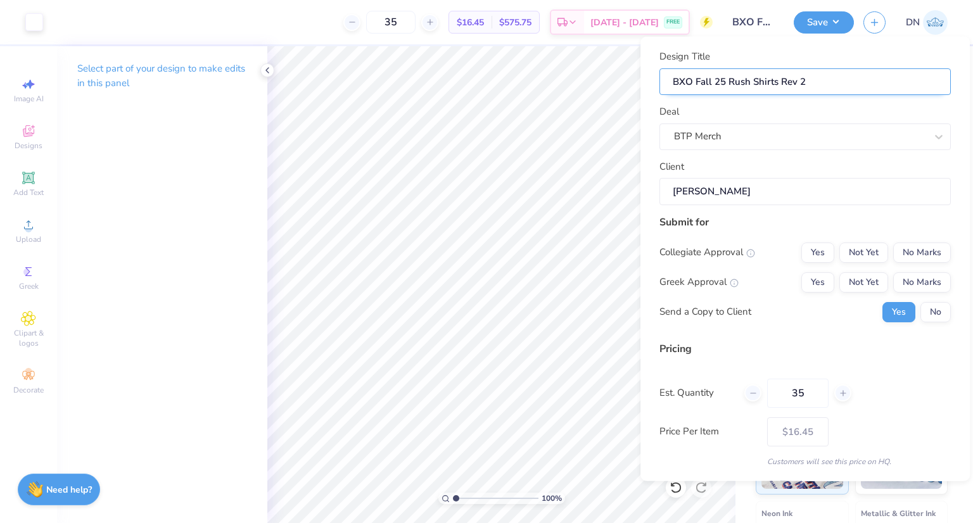
click at [684, 84] on input "BXO Fall 25 Rush Shirts Rev 2" at bounding box center [806, 81] width 292 height 27
type input "BFall 25 Rush Shirts Rev 2"
type input "BTFall 25 Rush Shirts Rev 2"
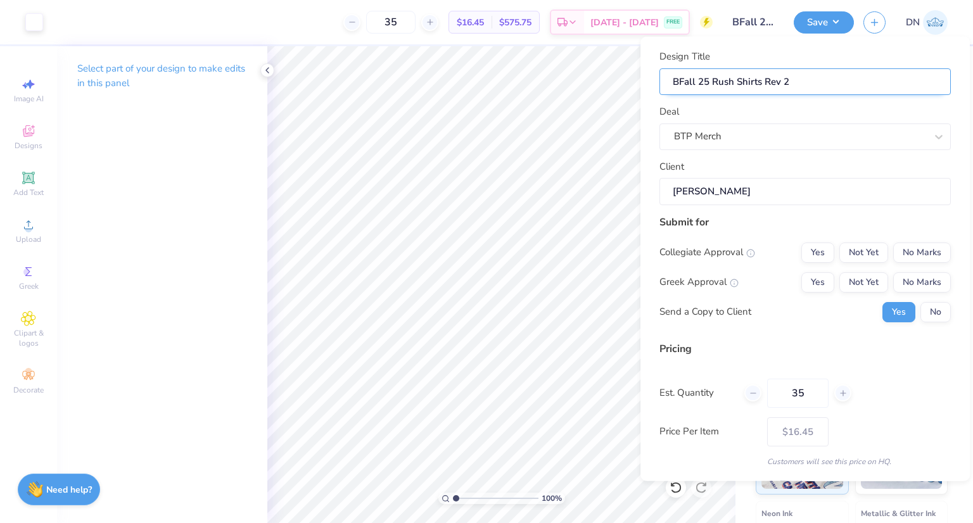
type input "BTFall 25 Rush Shirts Rev 2"
type input "BTPFall 25 Rush Shirts Rev 2"
type input "BTP Fall 25 Rush Shirts Rev 2"
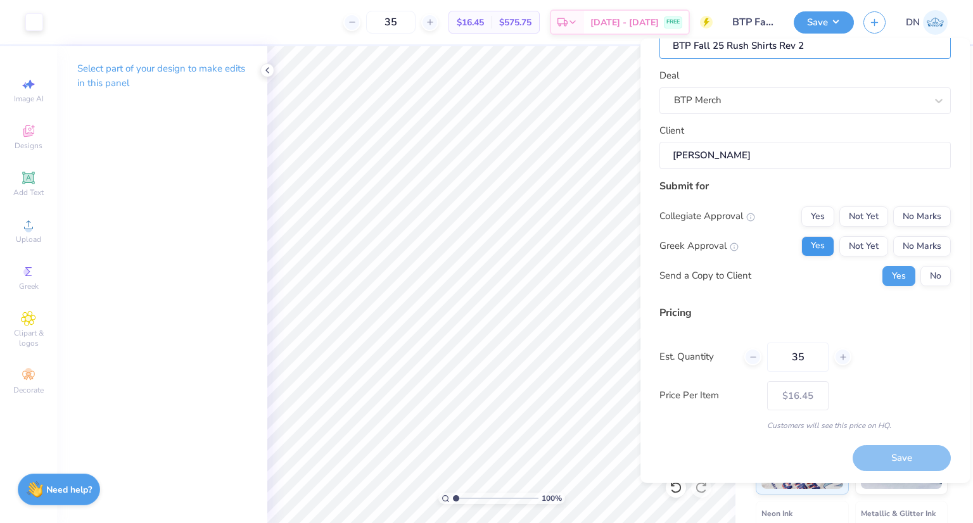
type input "BTP Fall 25 Rush Shirts Rev 2"
click at [810, 243] on button "Yes" at bounding box center [818, 246] width 33 height 20
click at [908, 218] on button "No Marks" at bounding box center [923, 216] width 58 height 20
click at [926, 272] on button "No" at bounding box center [936, 276] width 30 height 20
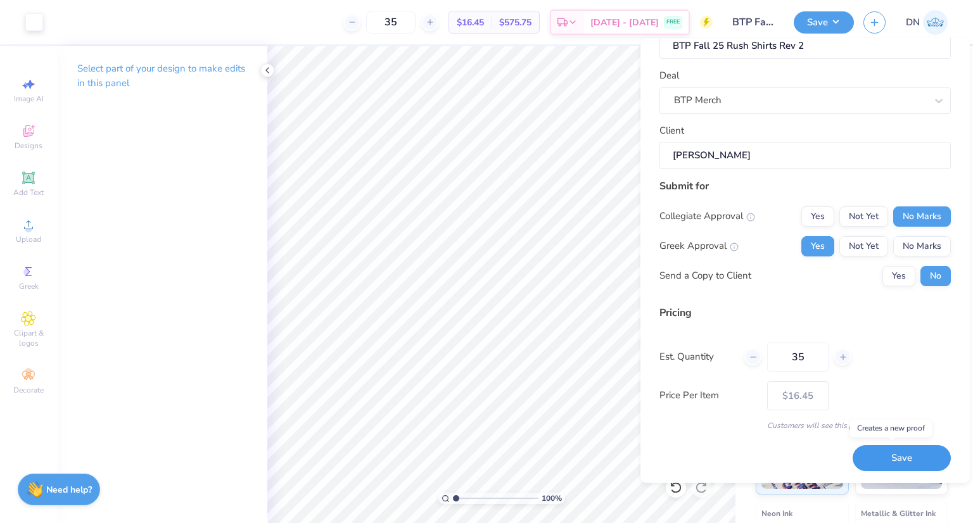
click at [910, 451] on button "Save" at bounding box center [902, 459] width 98 height 26
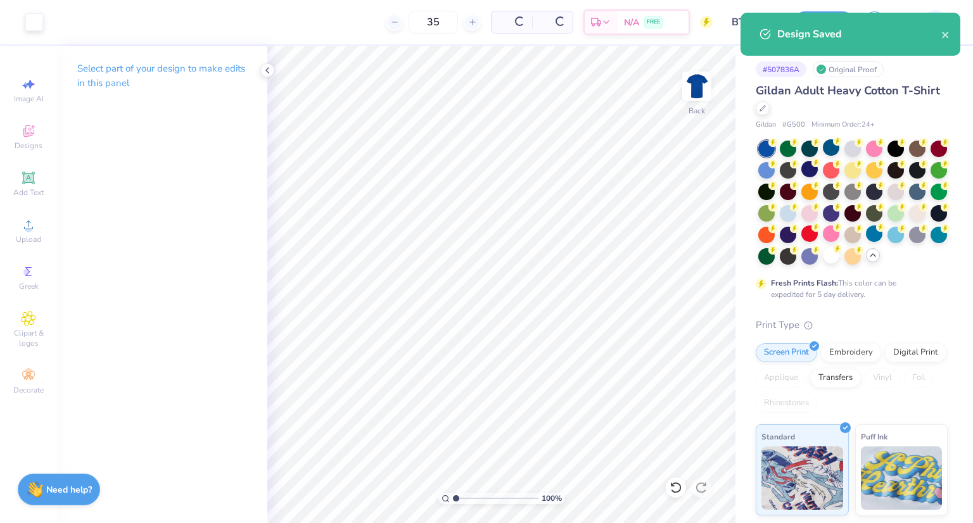
type input "$16.45"
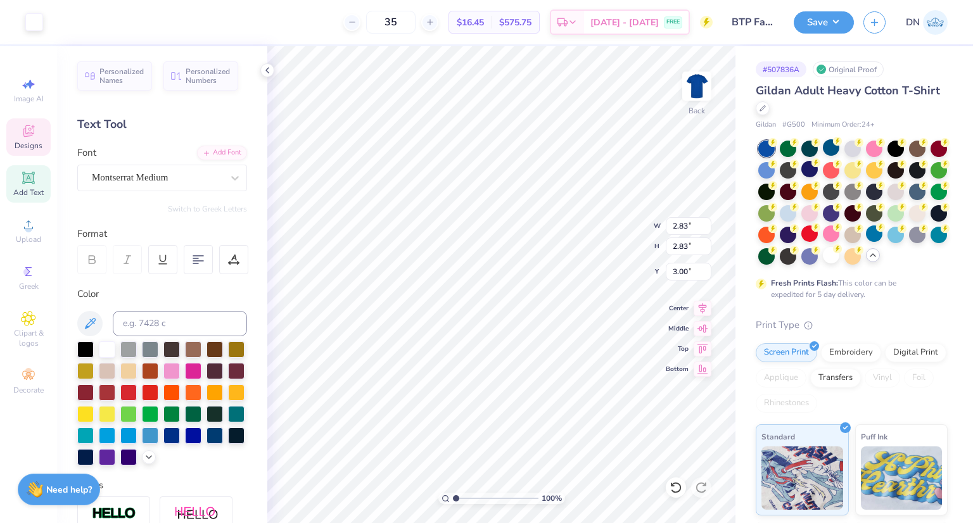
type input "2.83"
type input "7.09"
type input "1.92"
type input "0.36"
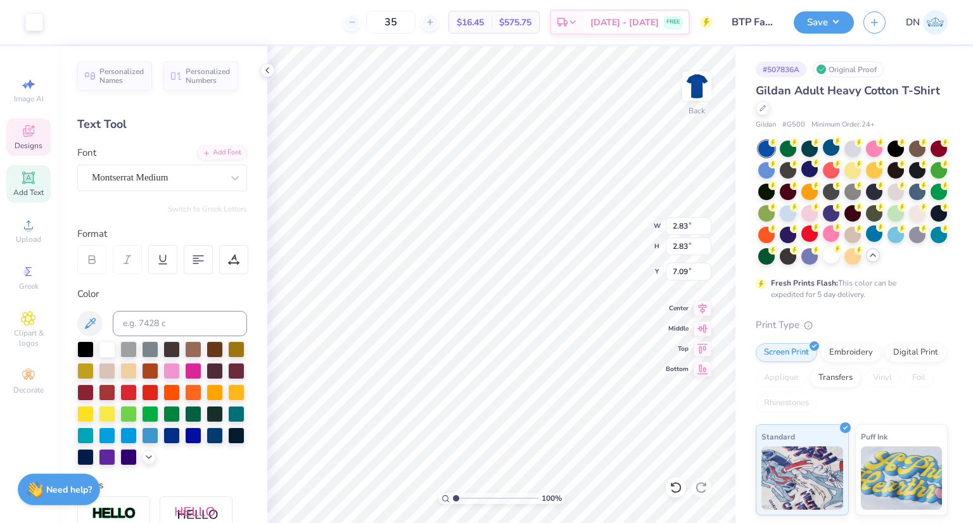
type input "5.20"
type textarea "EST. 189"
type input "4.17"
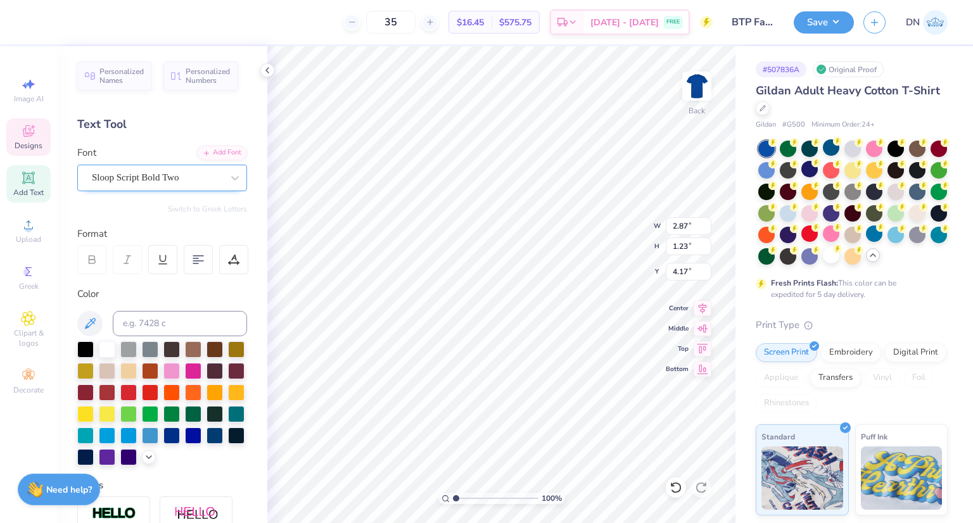
click at [157, 178] on div "Sloop Script Bold Two" at bounding box center [157, 178] width 133 height 20
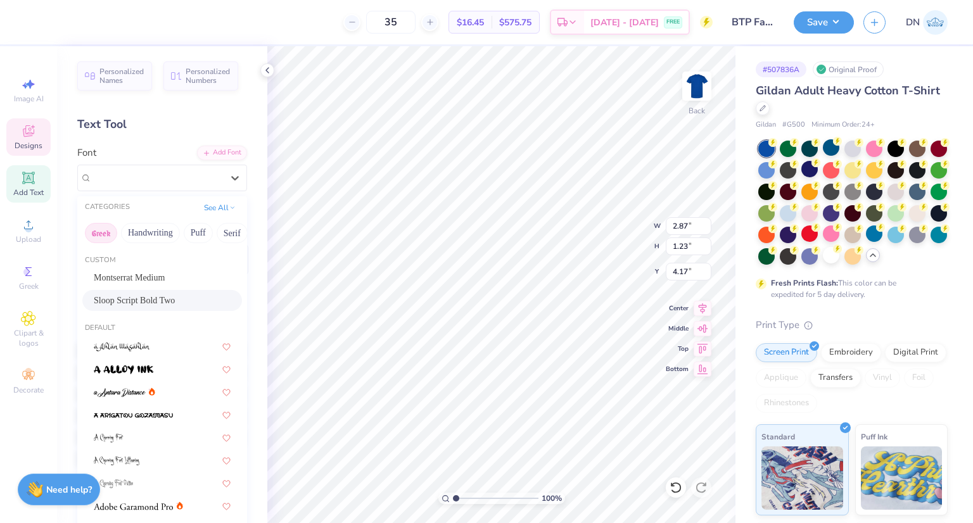
click at [104, 231] on button "Greek" at bounding box center [101, 233] width 32 height 20
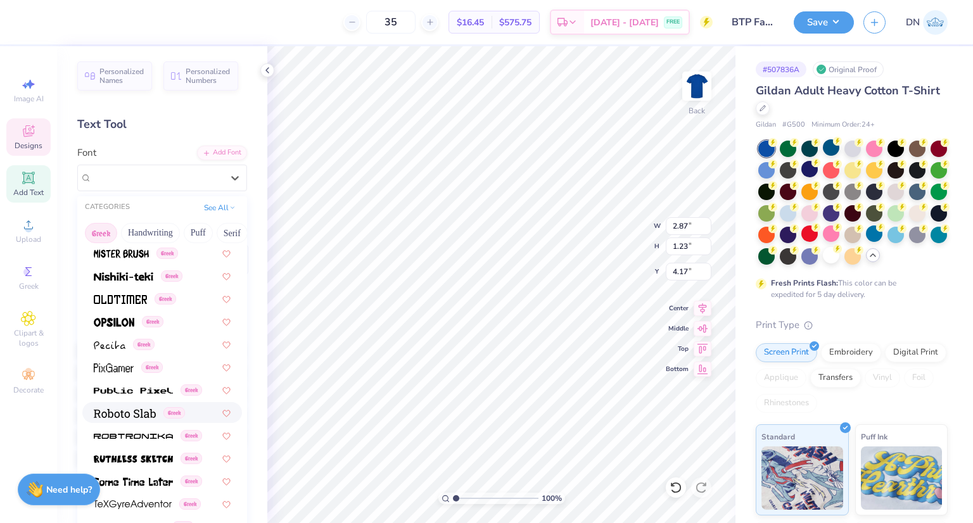
scroll to position [766, 0]
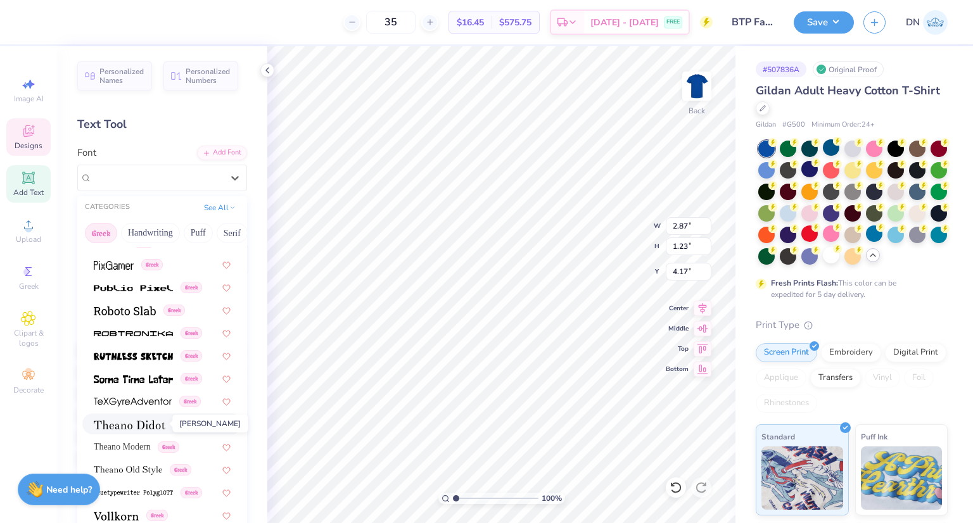
click at [147, 428] on img at bounding box center [130, 425] width 72 height 9
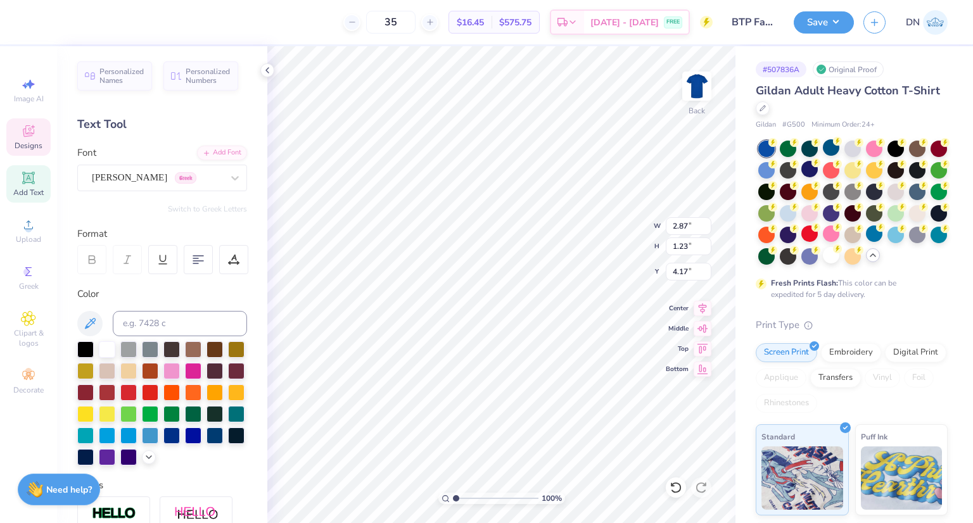
scroll to position [10, 1]
type textarea "BT"
click at [221, 210] on button "Switch to Greek Letters" at bounding box center [207, 209] width 79 height 10
type textarea "ΒΘΠ"
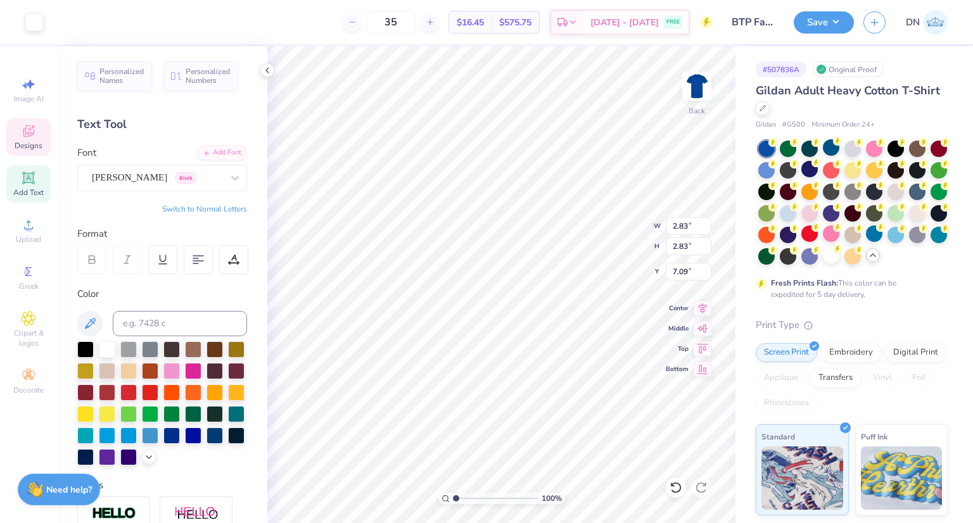
type input "3.03"
type input "1.04"
type input "4.26"
type input "2.83"
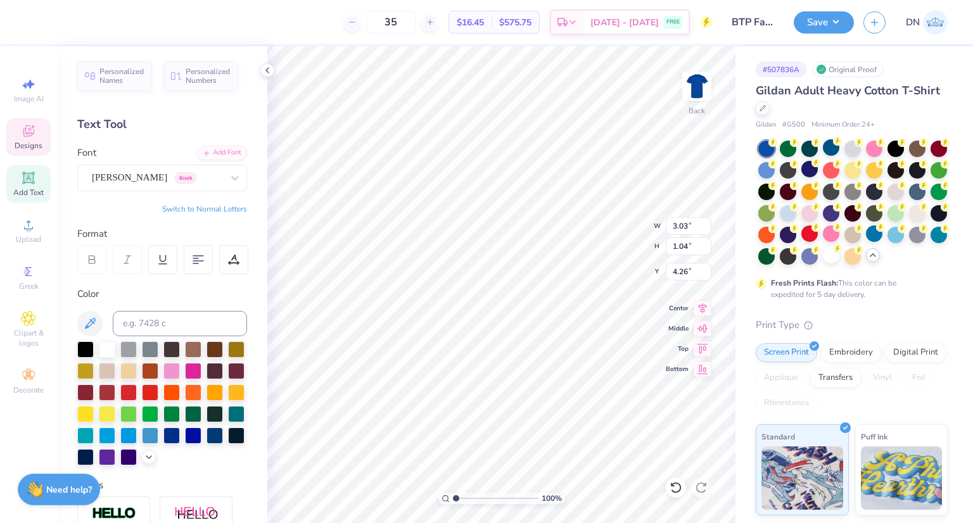
type input "7.09"
type input "3.03"
type input "1.04"
type input "5.09"
type input "2.83"
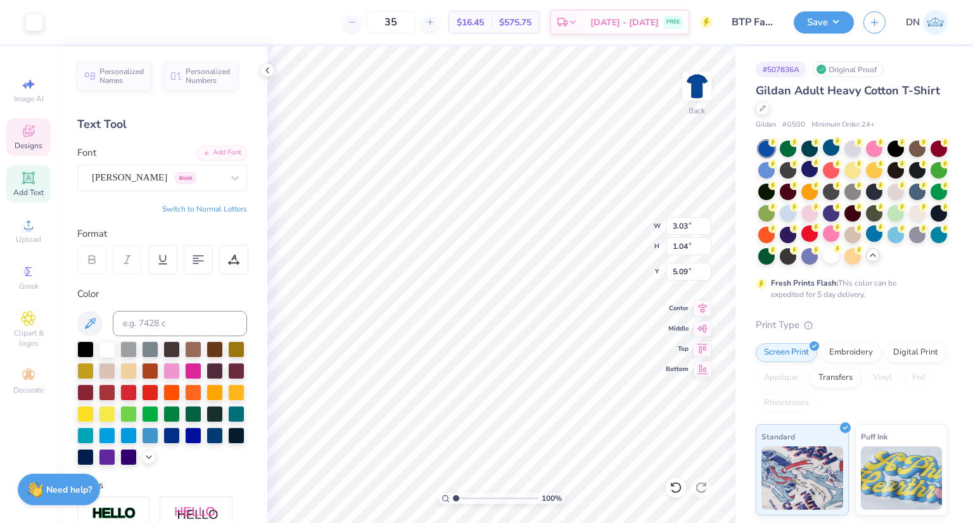
type input "2.83"
type input "7.09"
type input "2.16"
type input "2.15"
type input "5.61"
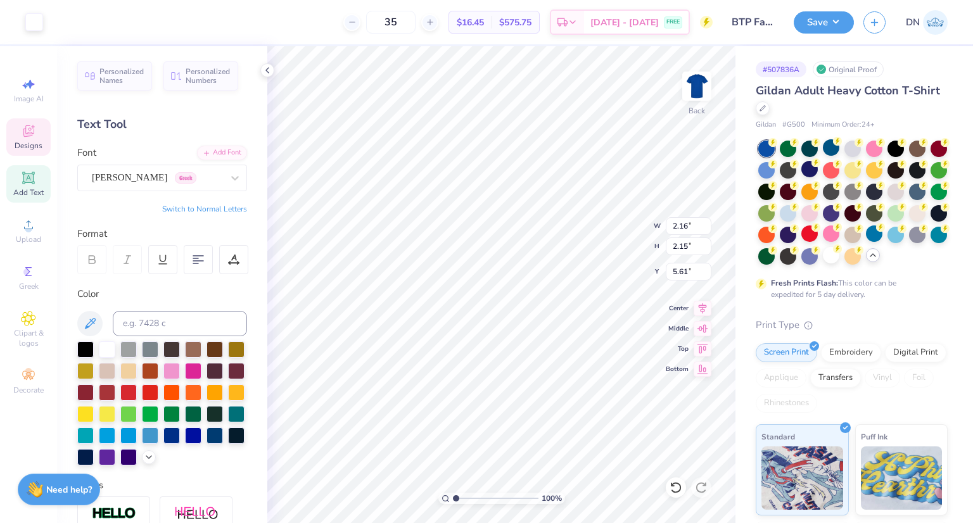
type input "3.03"
type input "1.04"
type input "5.65"
type input "2.16"
type input "2.15"
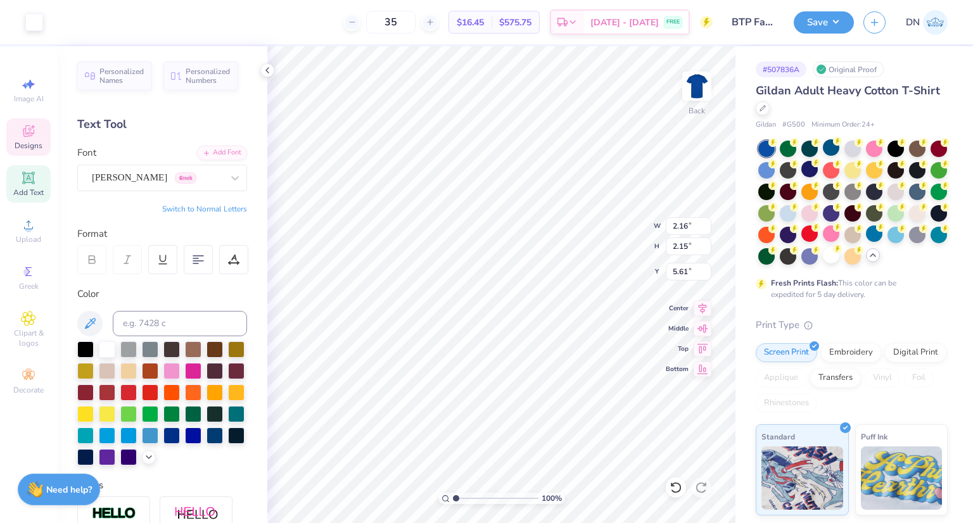
type input "4.85"
type input "3.03"
type input "1.04"
type input "6.48"
type input "7.25"
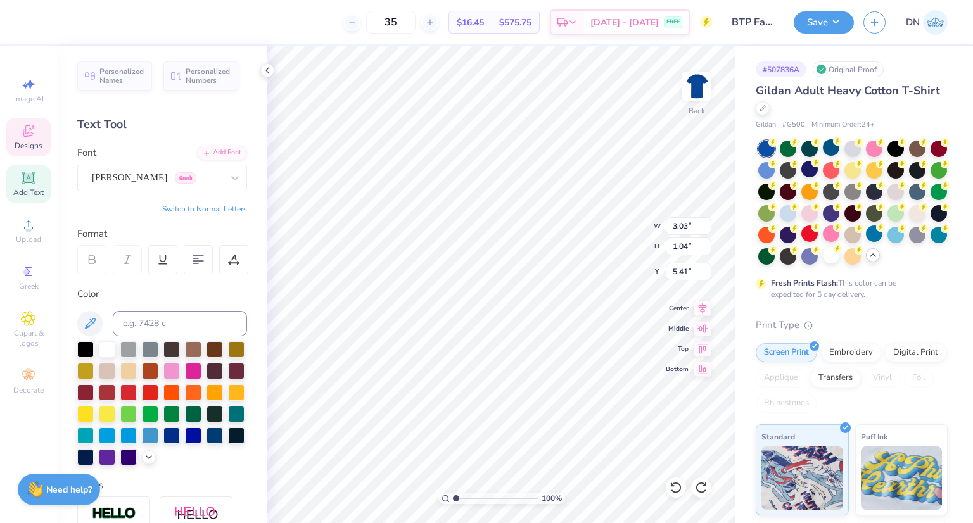
type input "7.25"
type input "2.16"
type input "2.15"
type input "6.17"
type input "3.03"
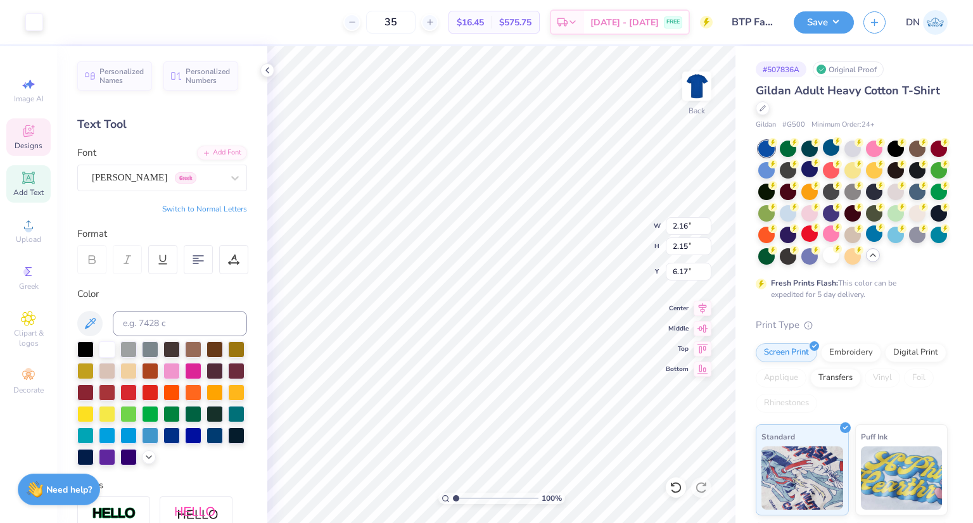
type input "1.04"
type input "5.13"
type input "2.16"
type input "2.15"
type input "6.76"
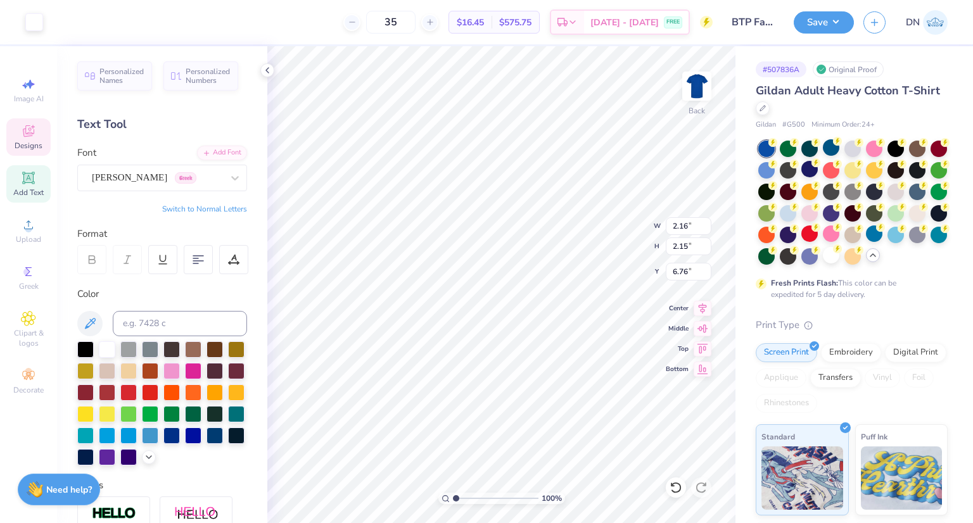
type input "1.84"
type input "1.83"
type input "6.42"
type input "3.84"
type input "1.32"
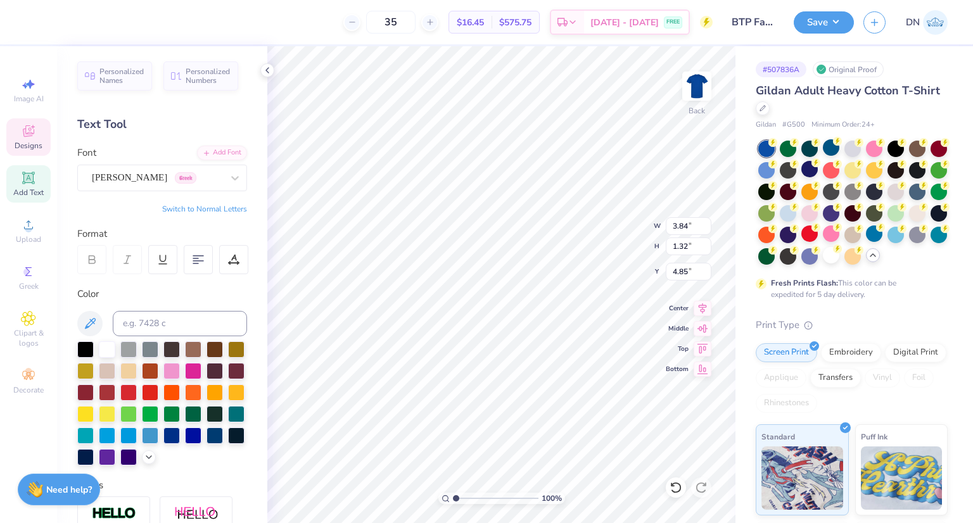
type input "4.85"
type input "4.33"
click at [700, 84] on img at bounding box center [697, 86] width 51 height 51
type input "7.00"
type input "6.99"
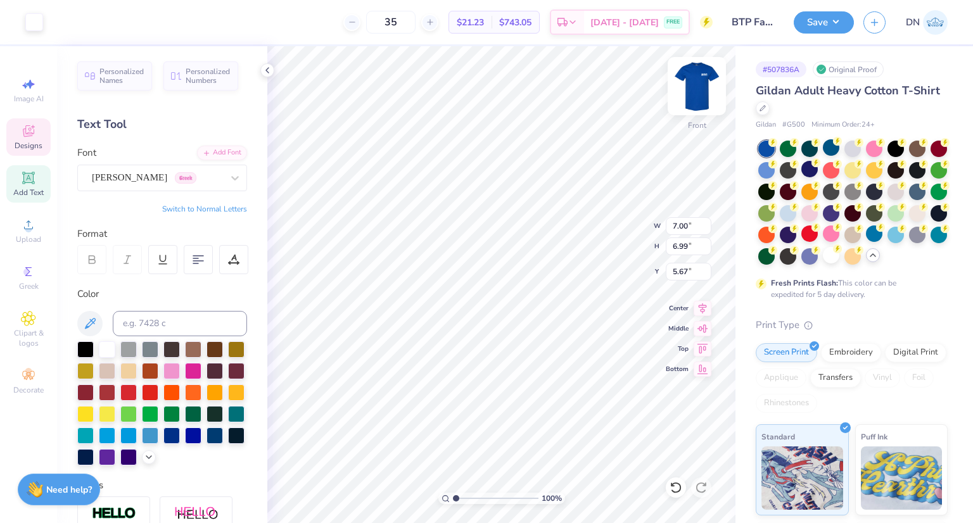
type input "5.67"
click at [698, 80] on img at bounding box center [697, 86] width 51 height 51
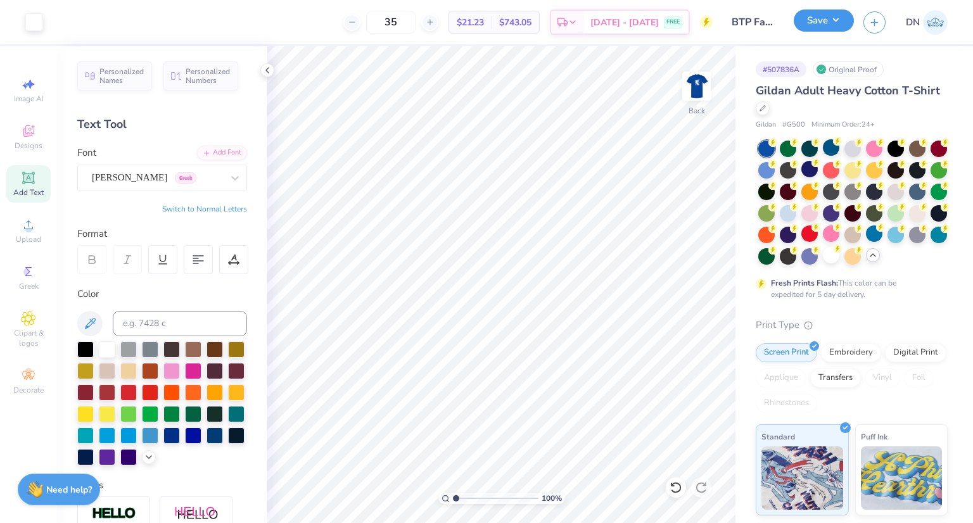
click at [840, 16] on button "Save" at bounding box center [824, 21] width 60 height 22
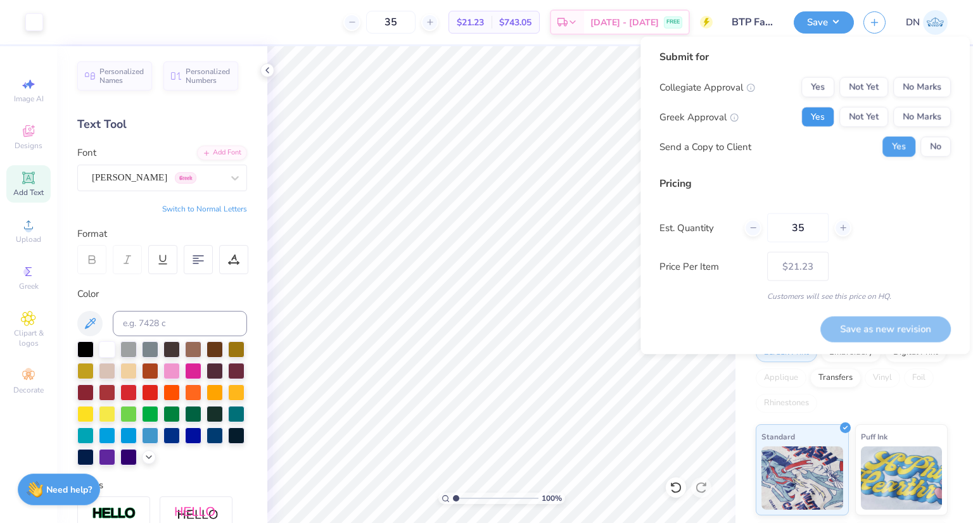
click at [814, 119] on button "Yes" at bounding box center [818, 117] width 33 height 20
click at [915, 80] on button "No Marks" at bounding box center [923, 87] width 58 height 20
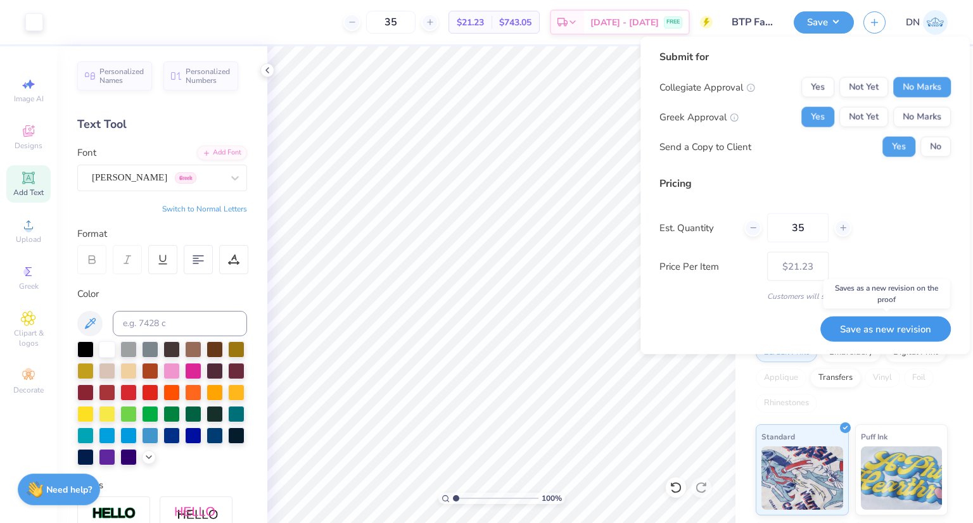
click at [907, 331] on button "Save as new revision" at bounding box center [886, 328] width 131 height 25
type input "$21.23"
